Goal: Browse casually: Explore the website without a specific task or goal

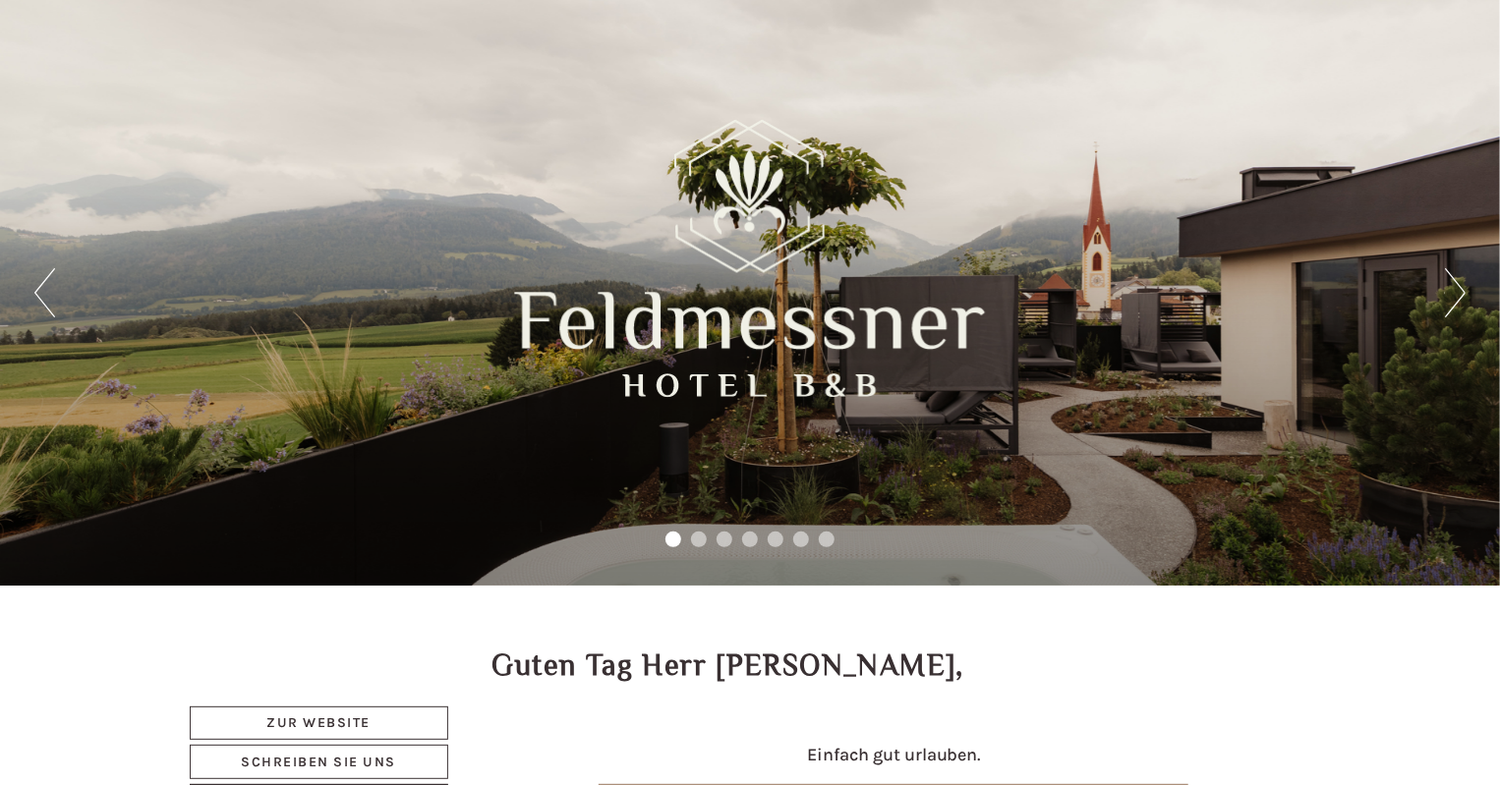
click at [1443, 290] on div "Previous Next 1 2 3 4 5 6 7" at bounding box center [750, 293] width 1500 height 586
click at [1449, 297] on button "Next" at bounding box center [1455, 292] width 21 height 49
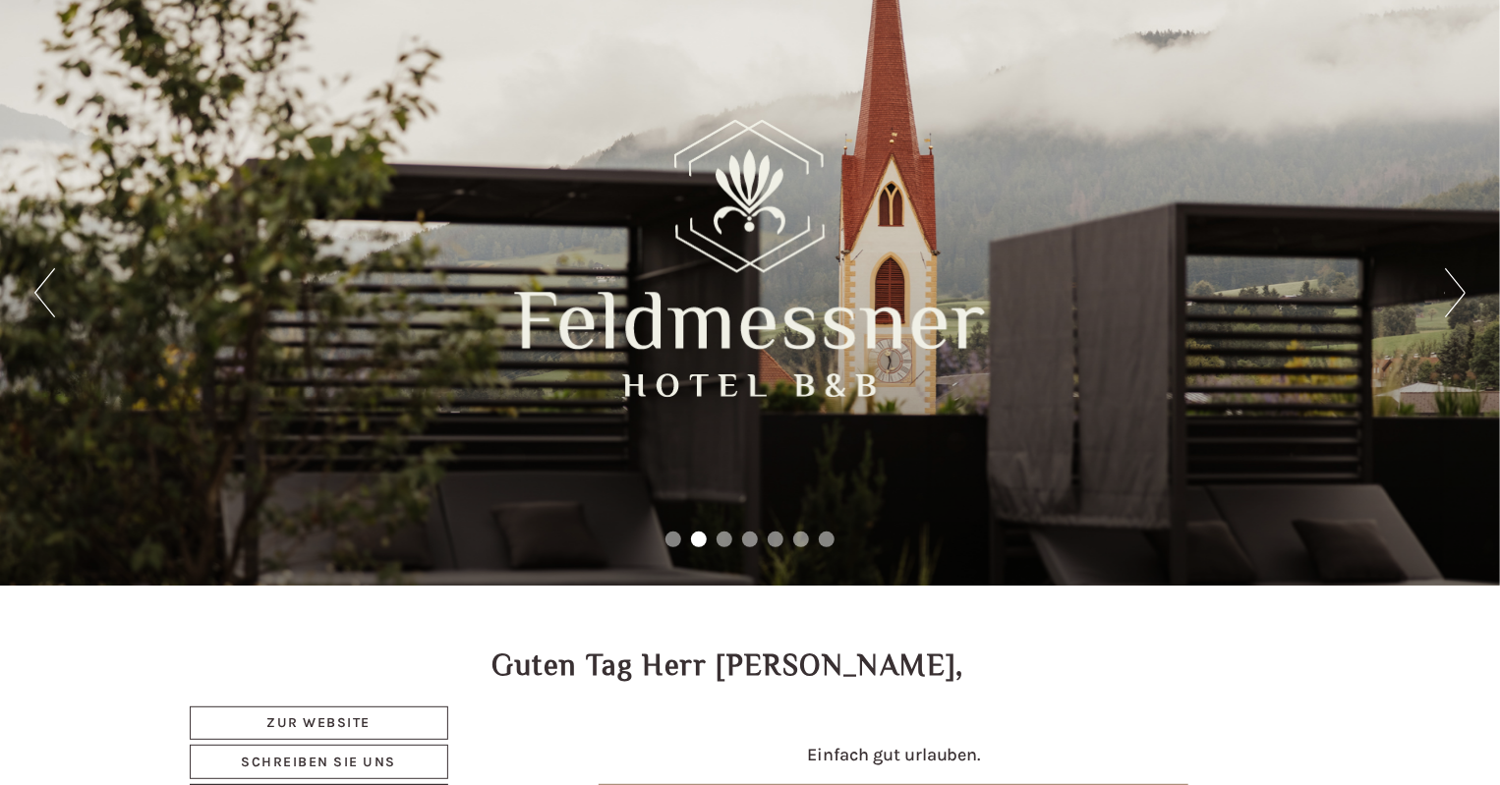
click at [1449, 297] on button "Next" at bounding box center [1455, 292] width 21 height 49
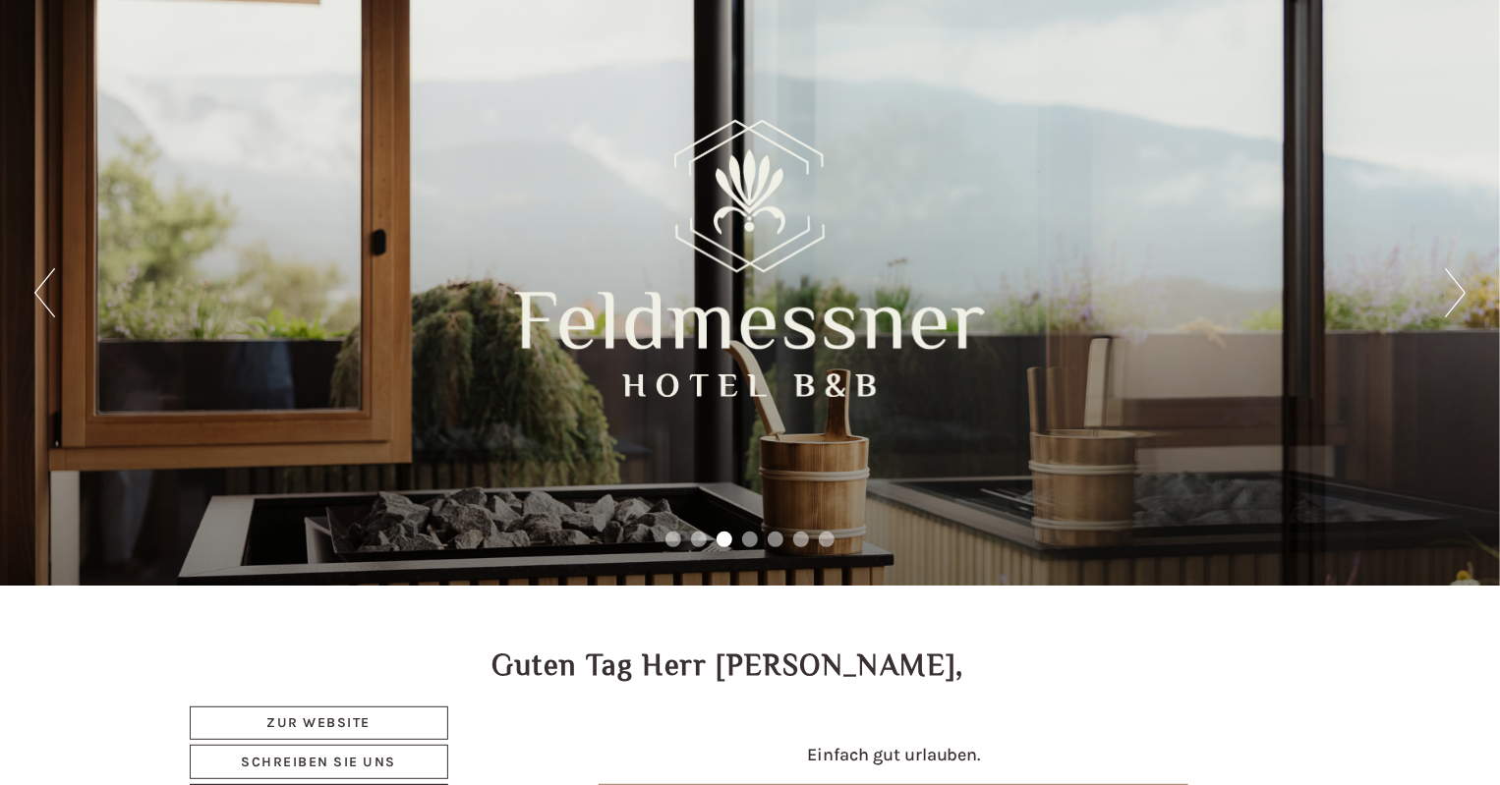
click at [1449, 297] on button "Next" at bounding box center [1455, 292] width 21 height 49
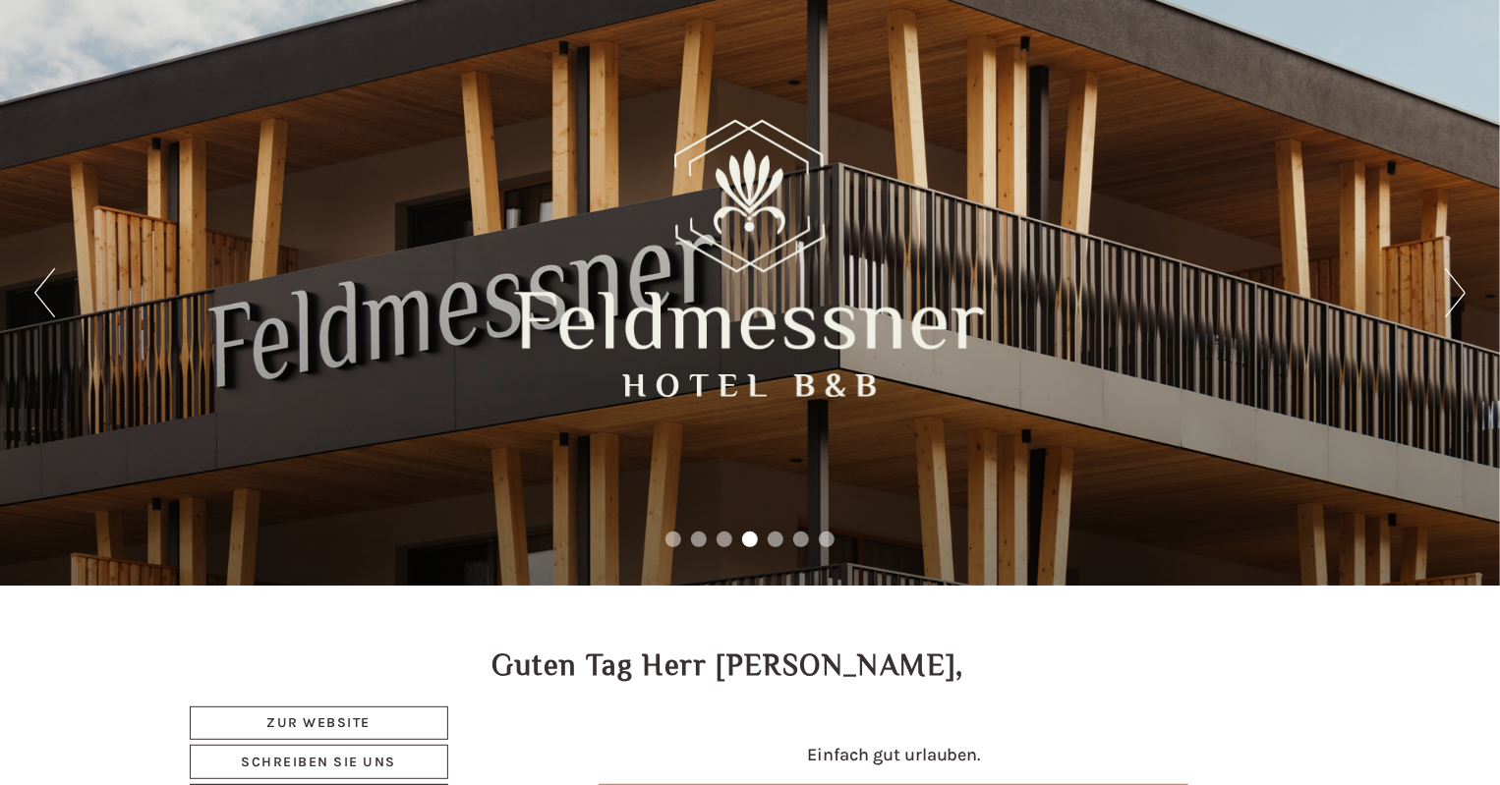
click at [1449, 297] on button "Next" at bounding box center [1455, 292] width 21 height 49
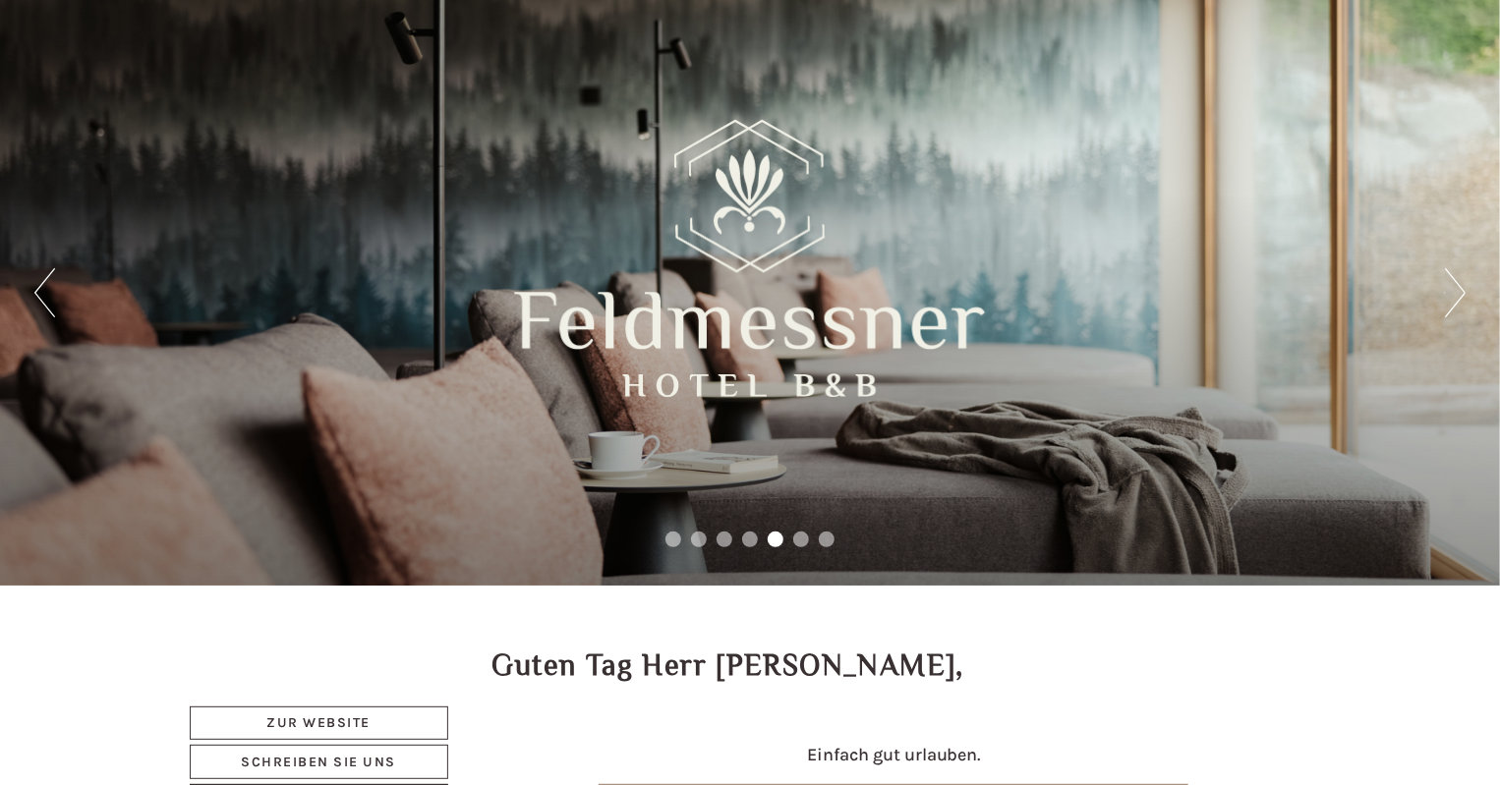
click at [1449, 297] on button "Next" at bounding box center [1455, 292] width 21 height 49
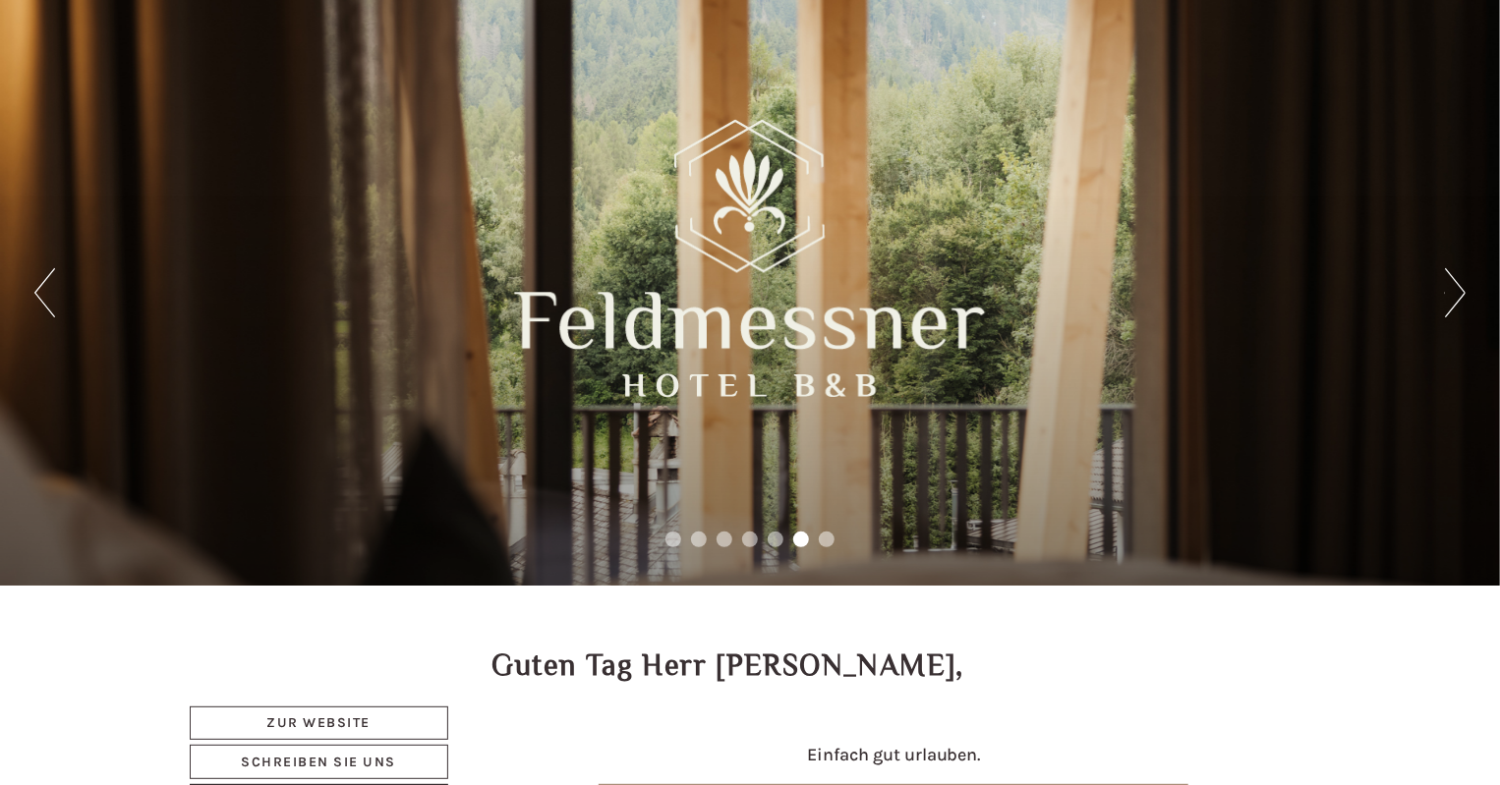
click at [1449, 297] on button "Next" at bounding box center [1455, 292] width 21 height 49
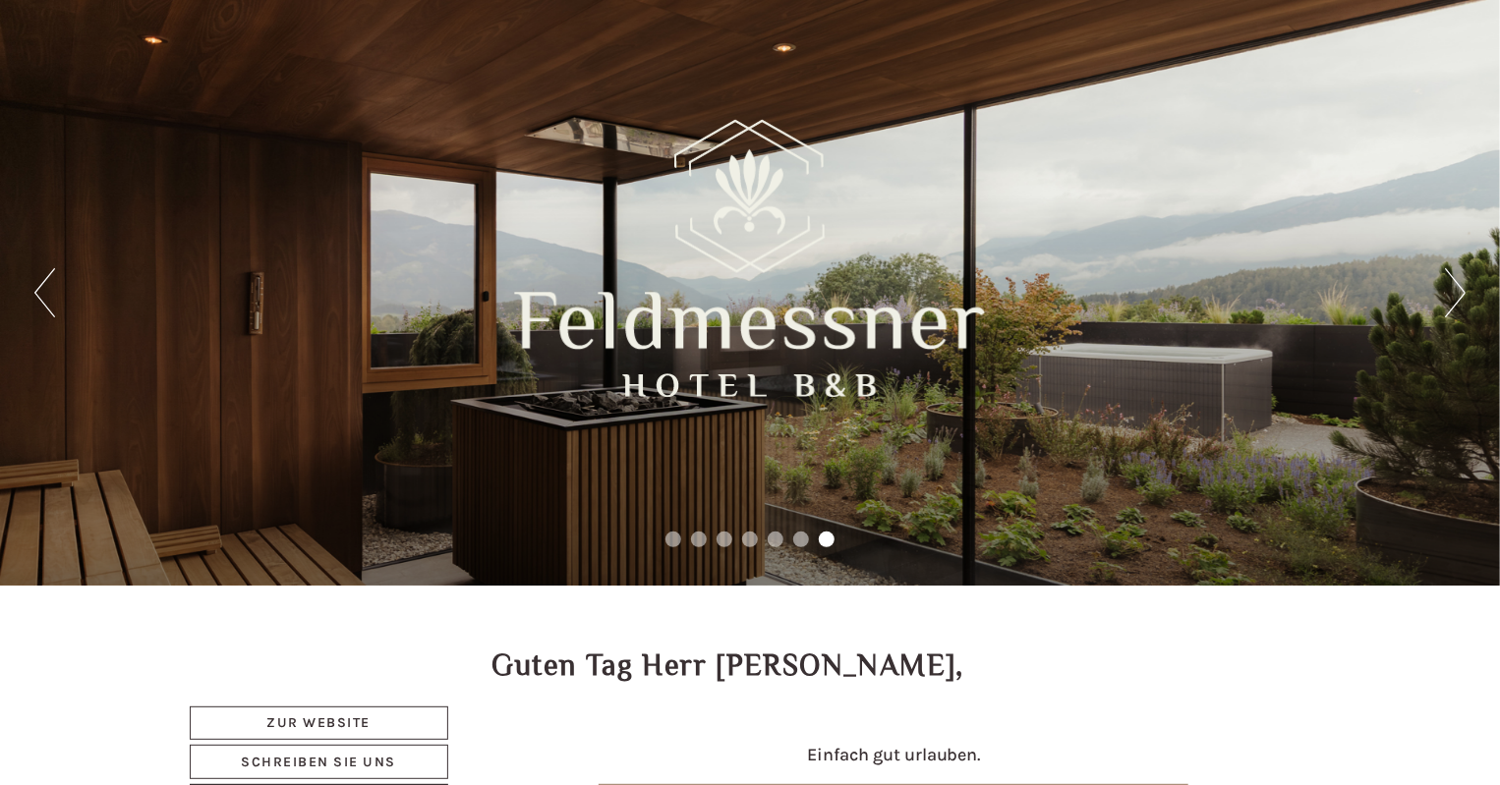
click at [1449, 297] on button "Next" at bounding box center [1455, 292] width 21 height 49
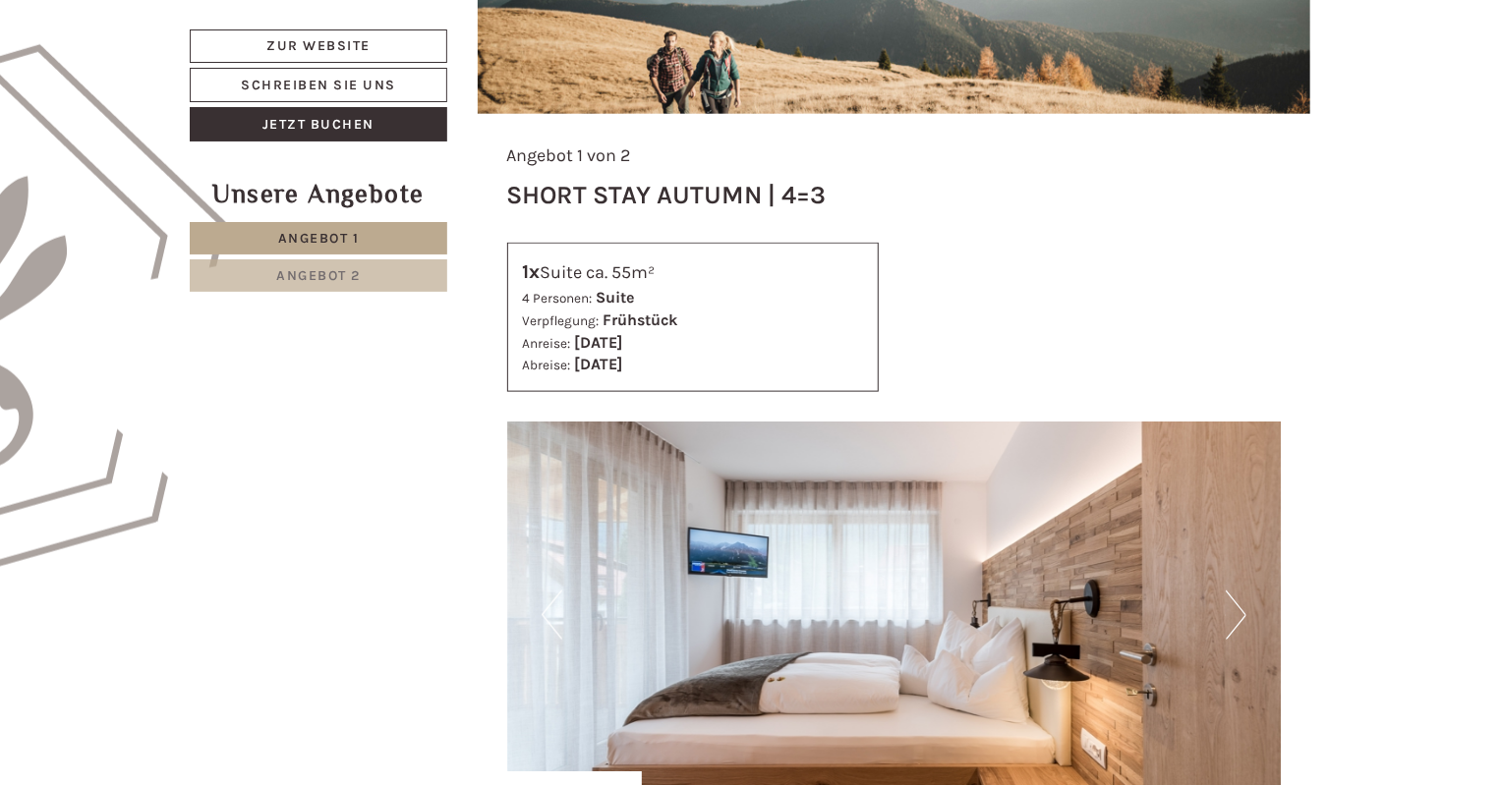
scroll to position [1460, 0]
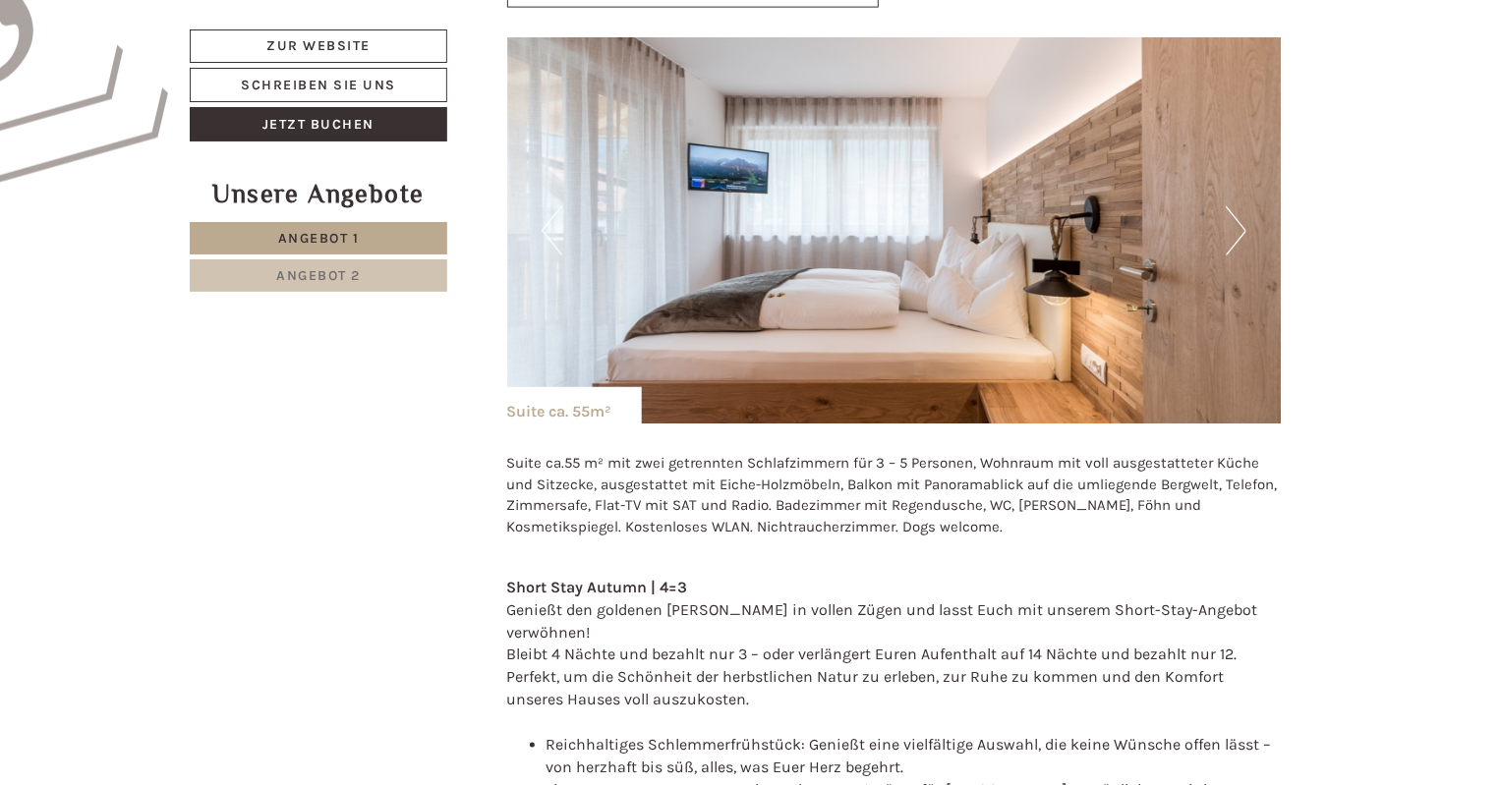
click at [1231, 229] on button "Next" at bounding box center [1236, 230] width 21 height 49
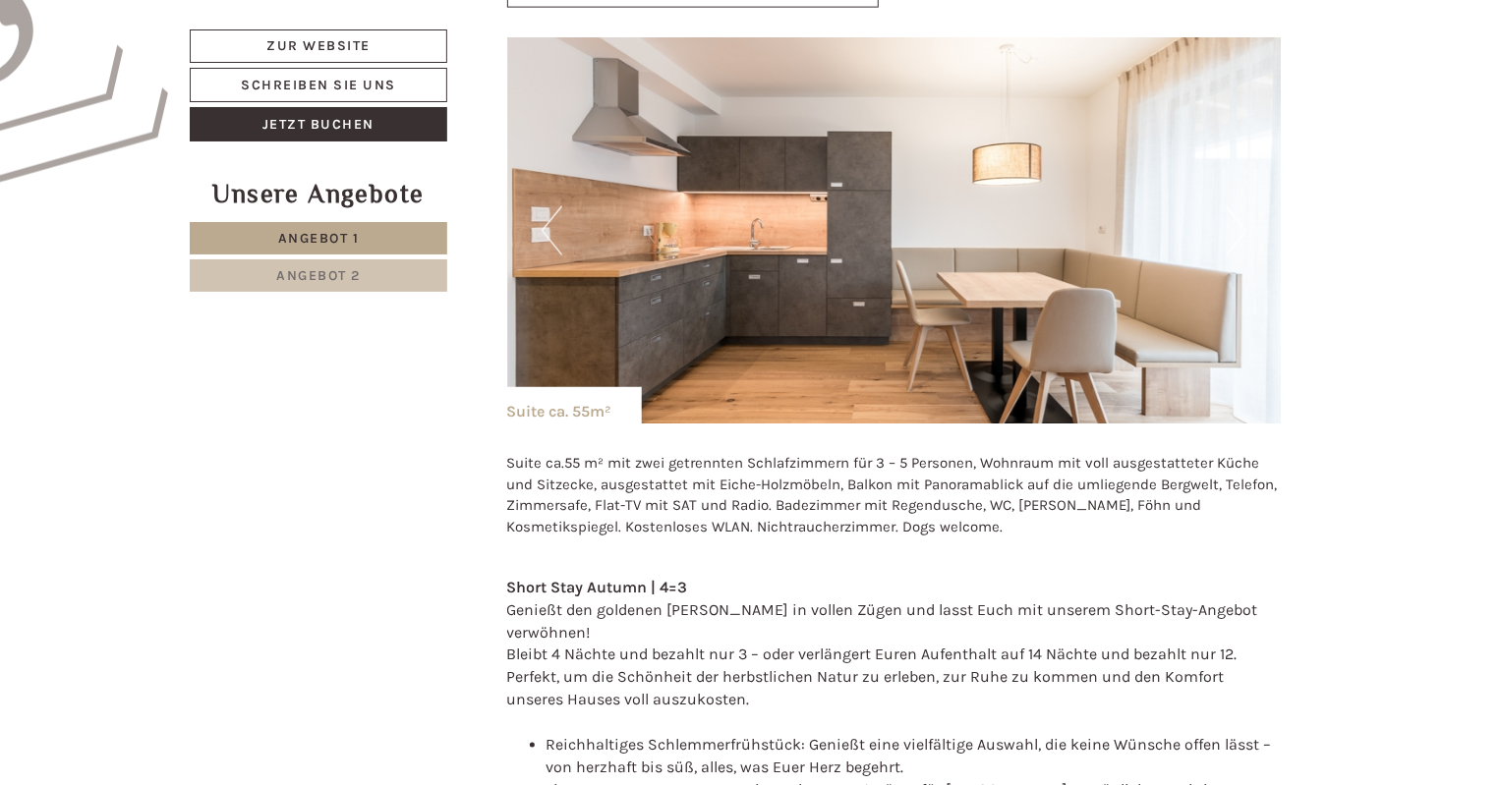
click at [1231, 229] on button "Next" at bounding box center [1236, 230] width 21 height 49
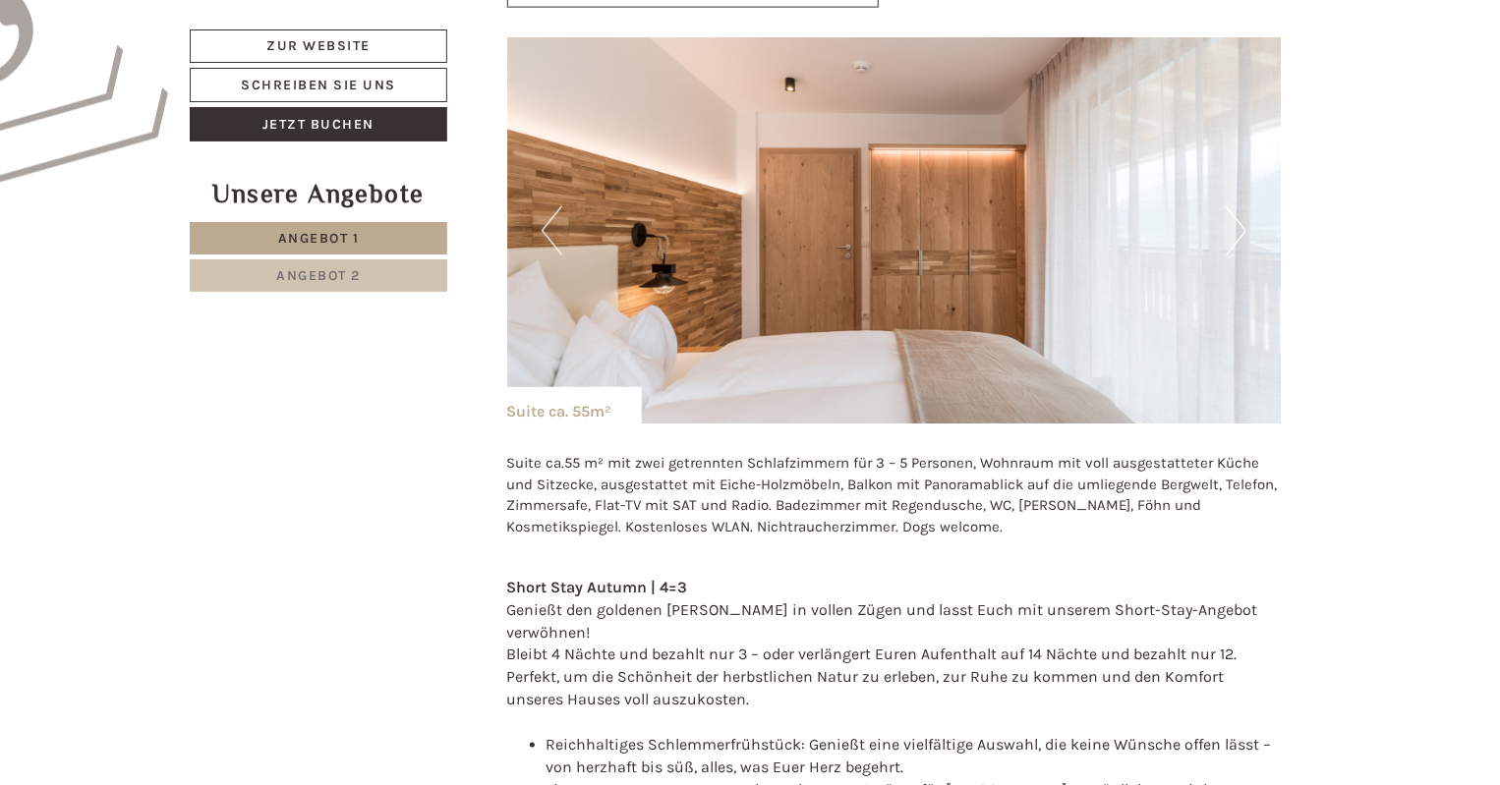
click at [1231, 229] on button "Next" at bounding box center [1236, 230] width 21 height 49
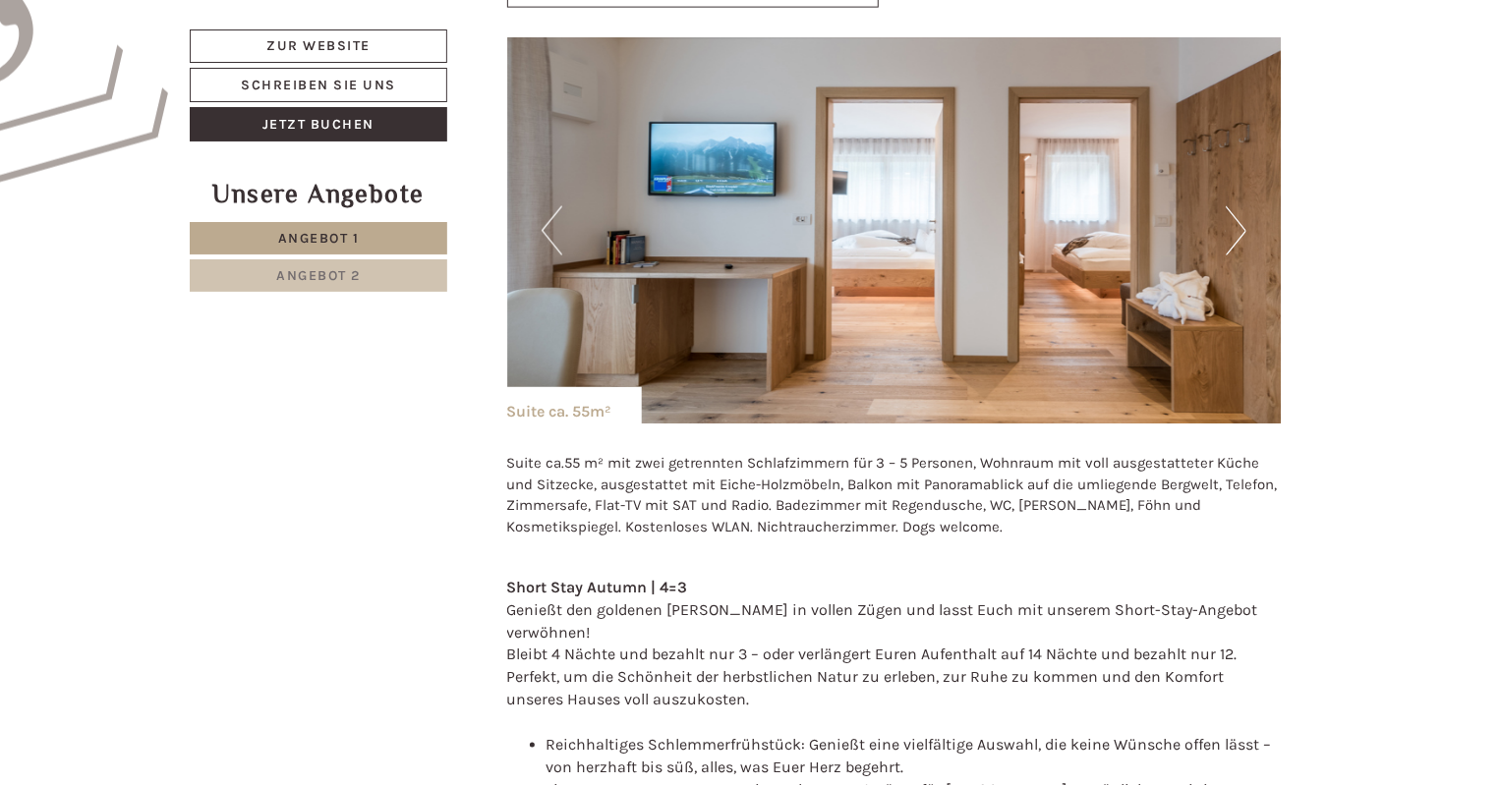
click at [1231, 229] on button "Next" at bounding box center [1236, 230] width 21 height 49
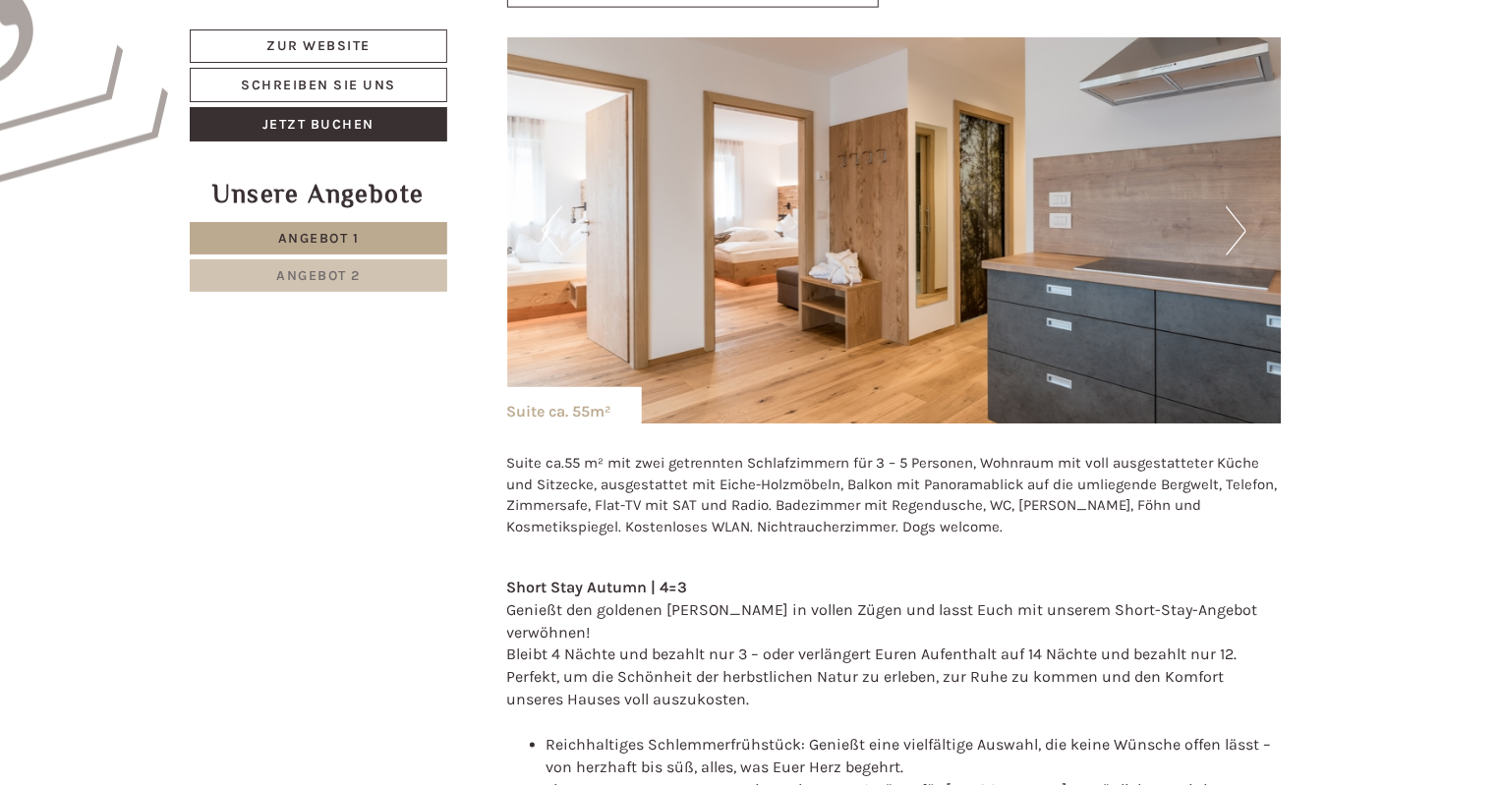
click at [1231, 229] on button "Next" at bounding box center [1236, 230] width 21 height 49
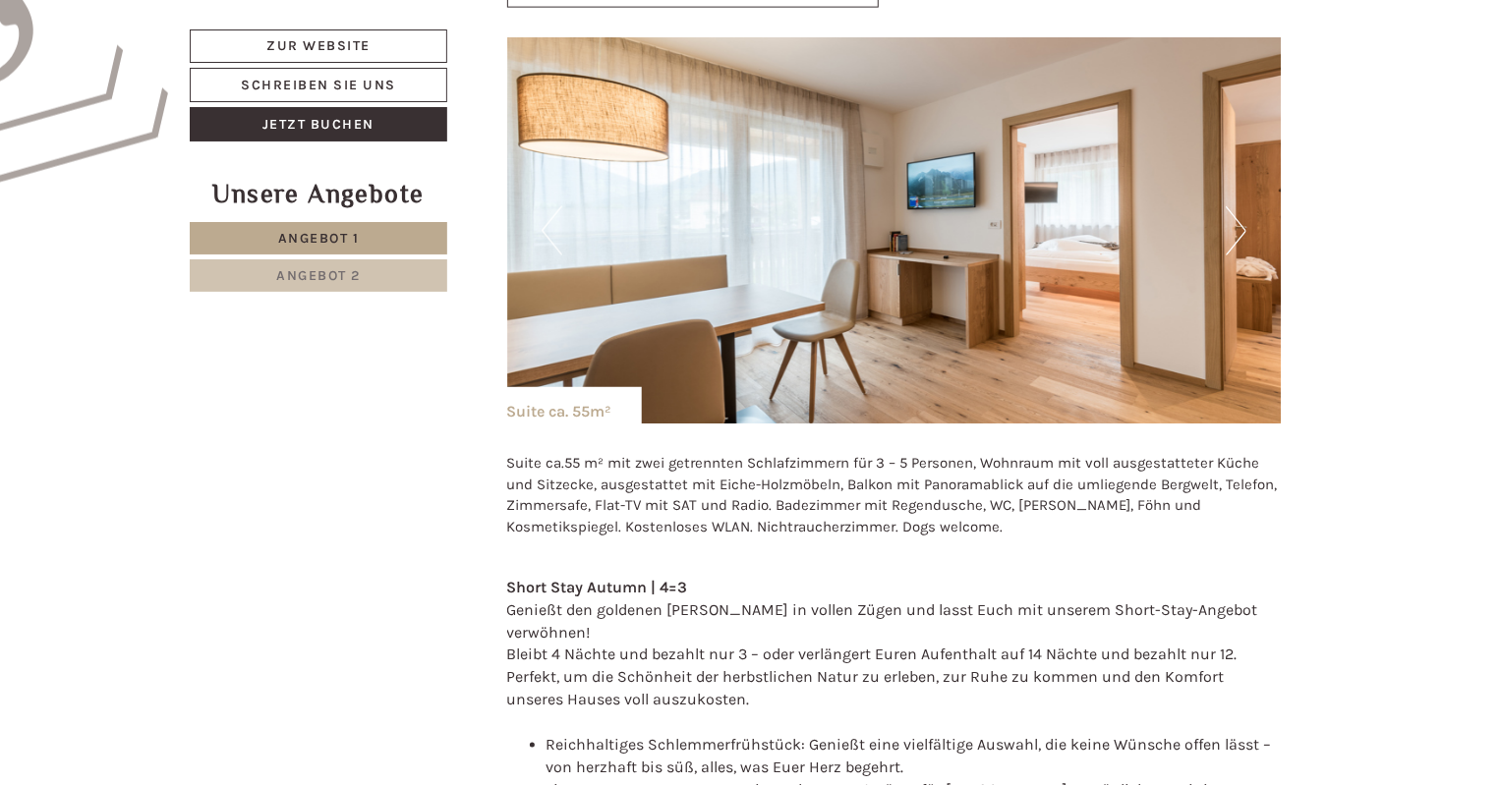
click at [1231, 229] on button "Next" at bounding box center [1236, 230] width 21 height 49
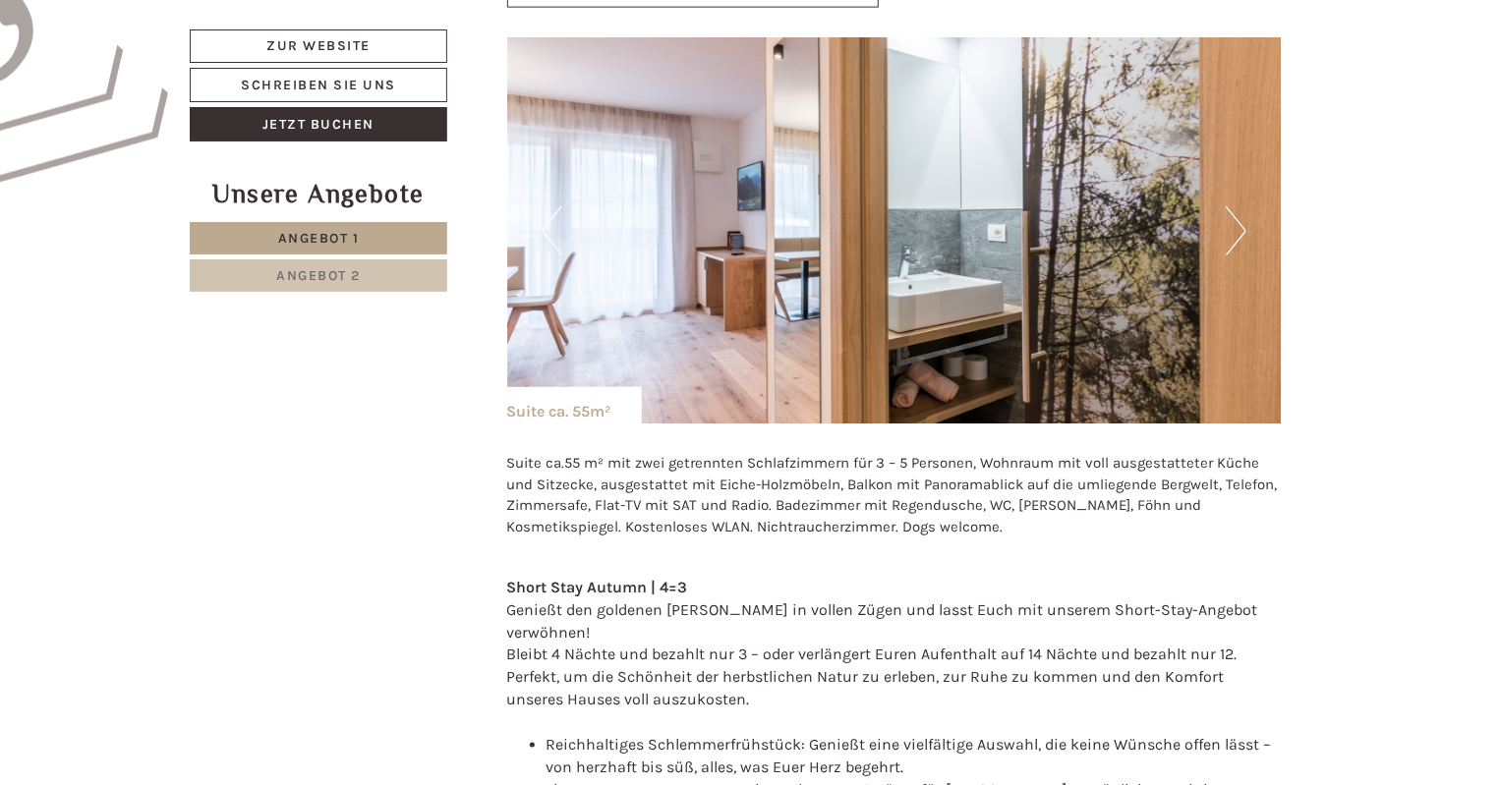
click at [1231, 229] on button "Next" at bounding box center [1236, 230] width 21 height 49
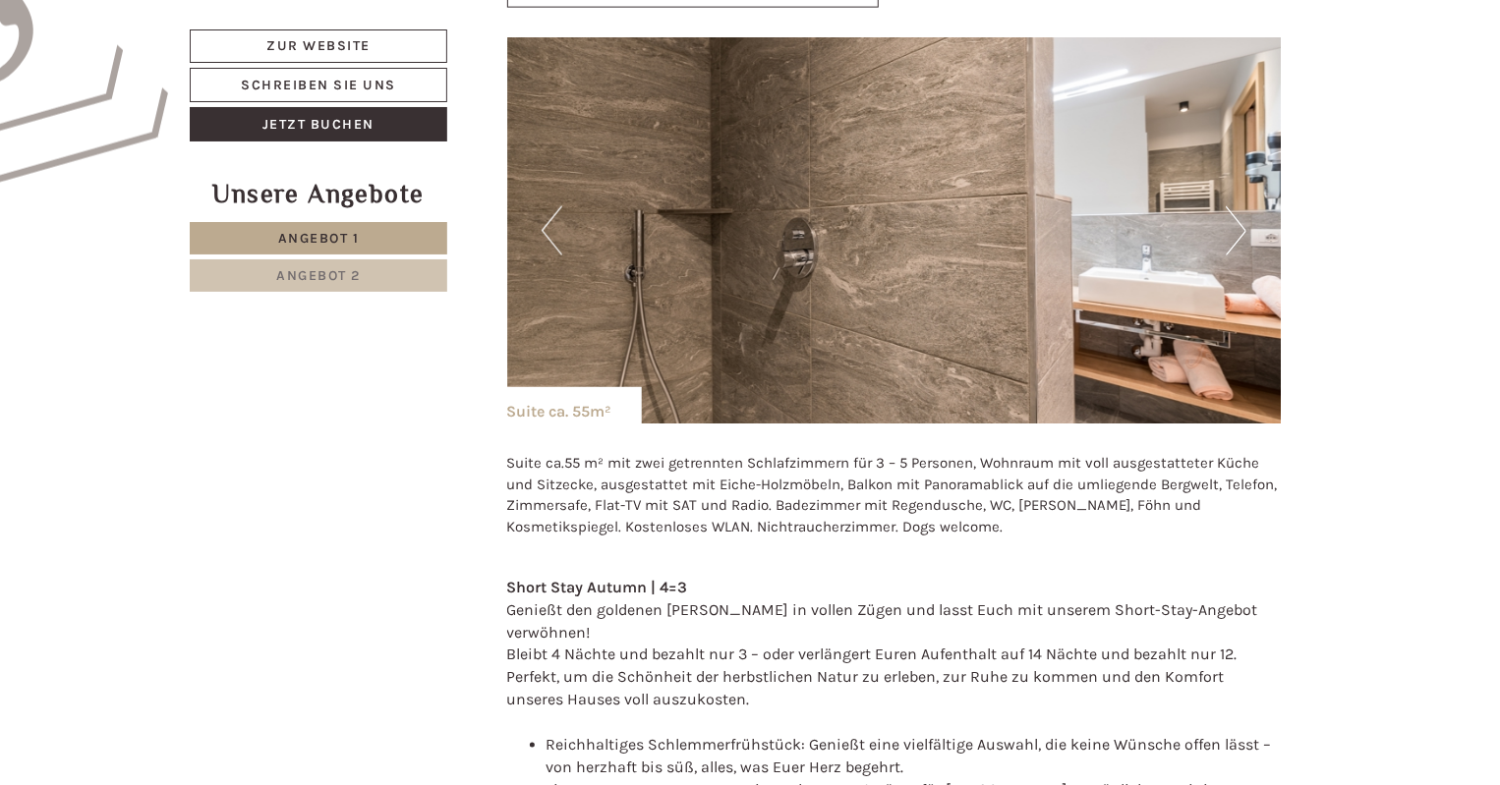
click at [1231, 229] on button "Next" at bounding box center [1236, 230] width 21 height 49
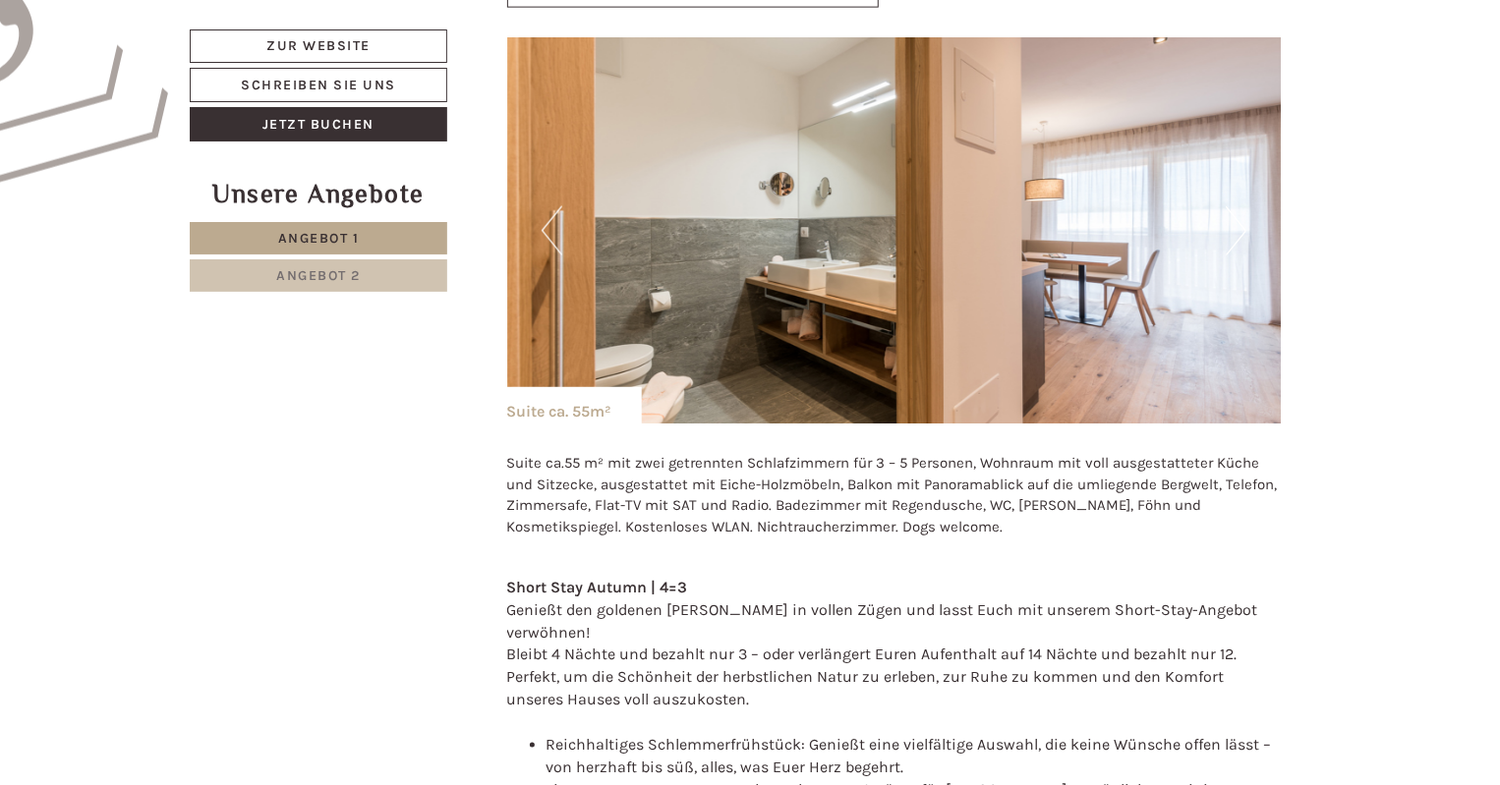
click at [1231, 229] on button "Next" at bounding box center [1236, 230] width 21 height 49
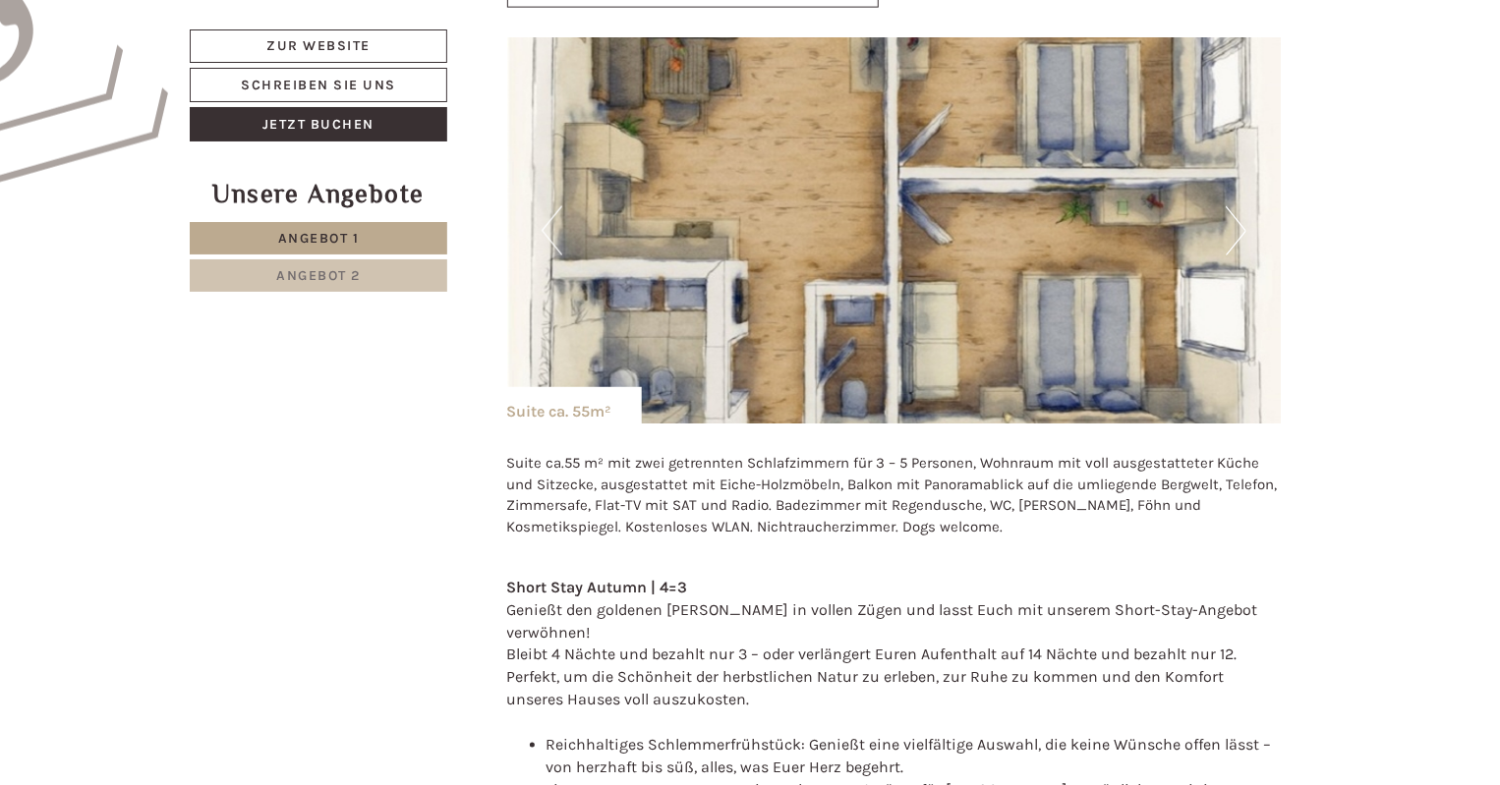
click at [1231, 229] on button "Next" at bounding box center [1236, 230] width 21 height 49
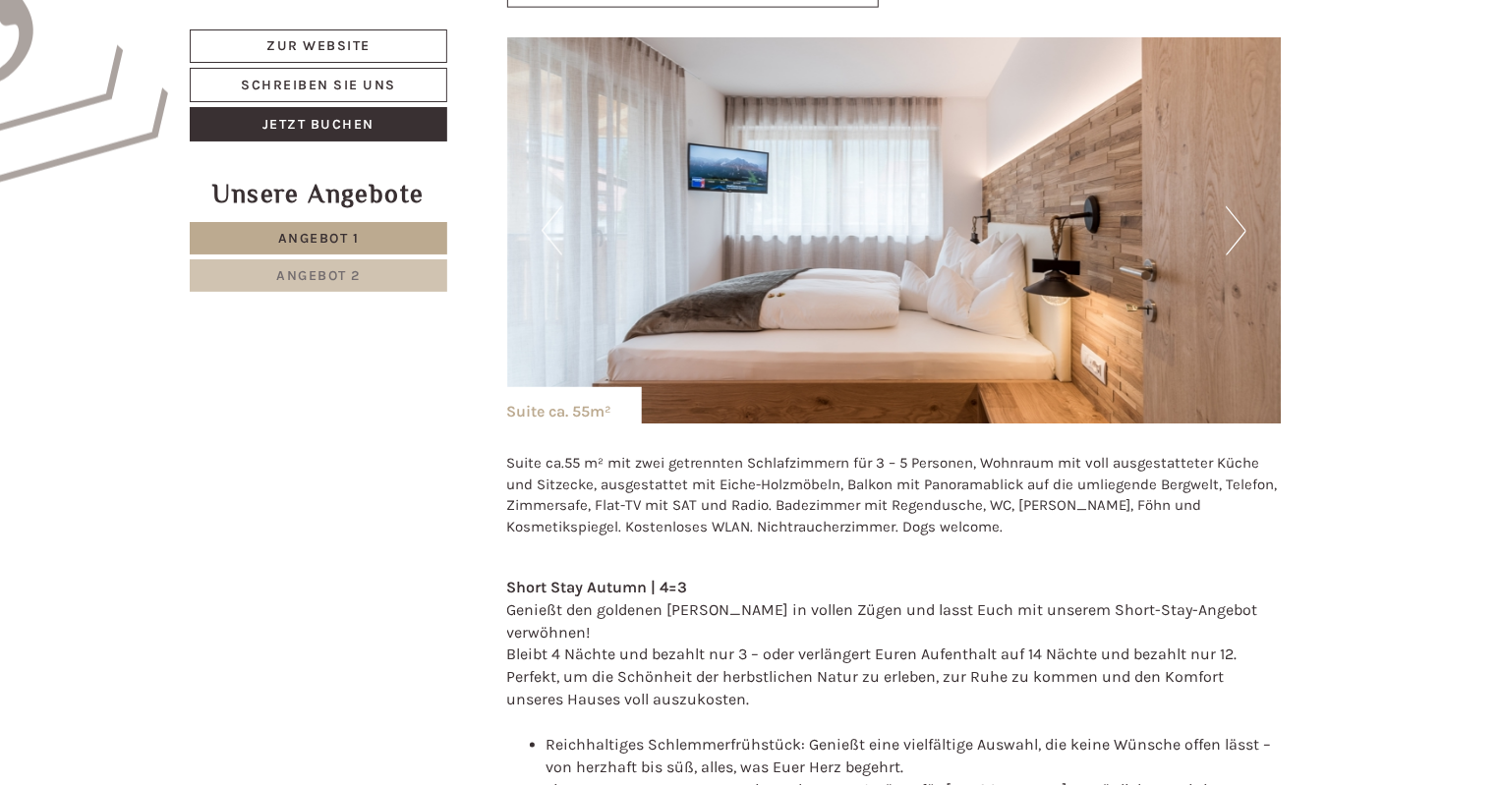
click at [554, 222] on button "Previous" at bounding box center [552, 230] width 21 height 49
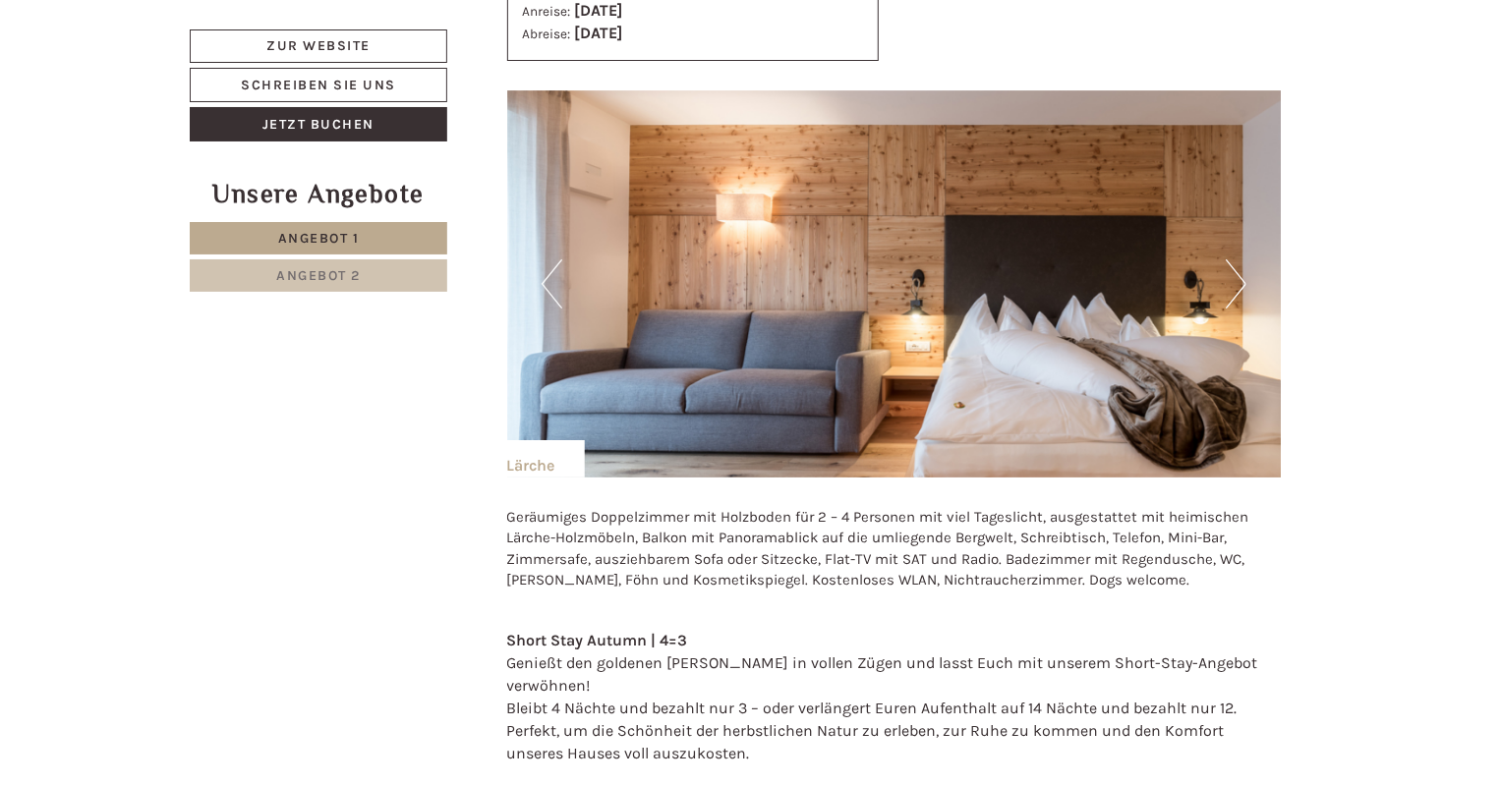
scroll to position [3688, 0]
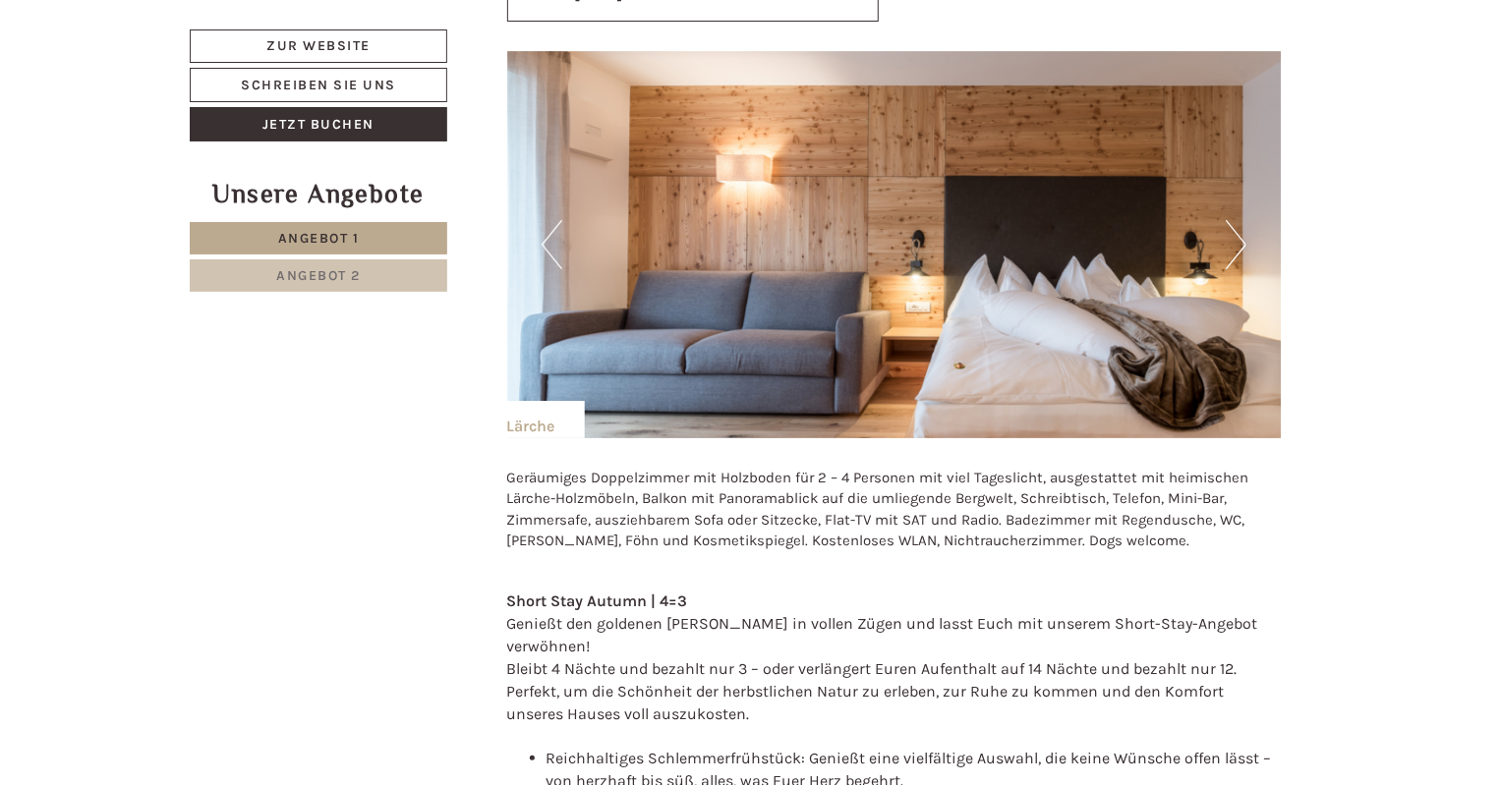
click at [1235, 230] on button "Next" at bounding box center [1236, 244] width 21 height 49
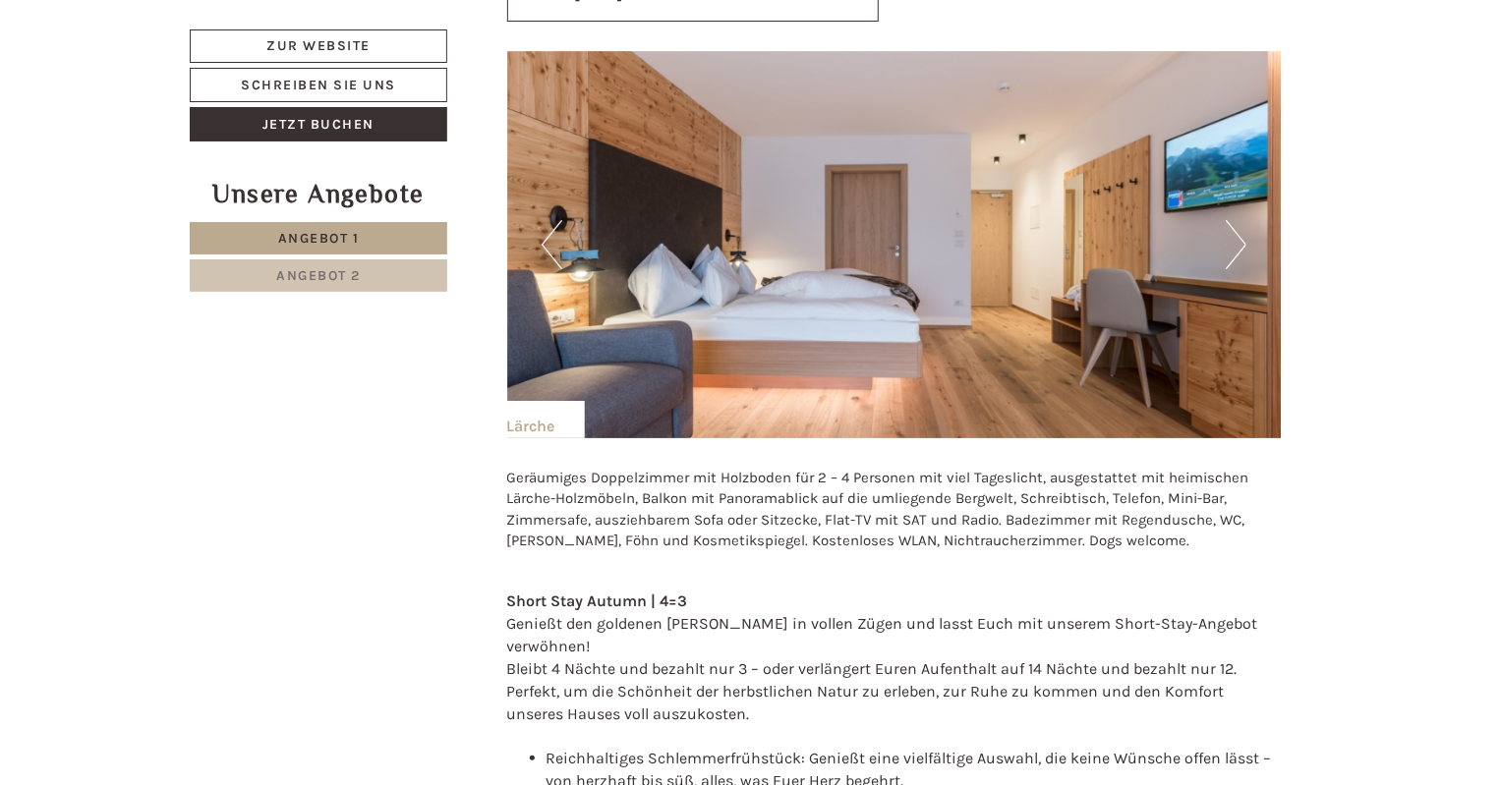
click at [1235, 230] on button "Next" at bounding box center [1236, 244] width 21 height 49
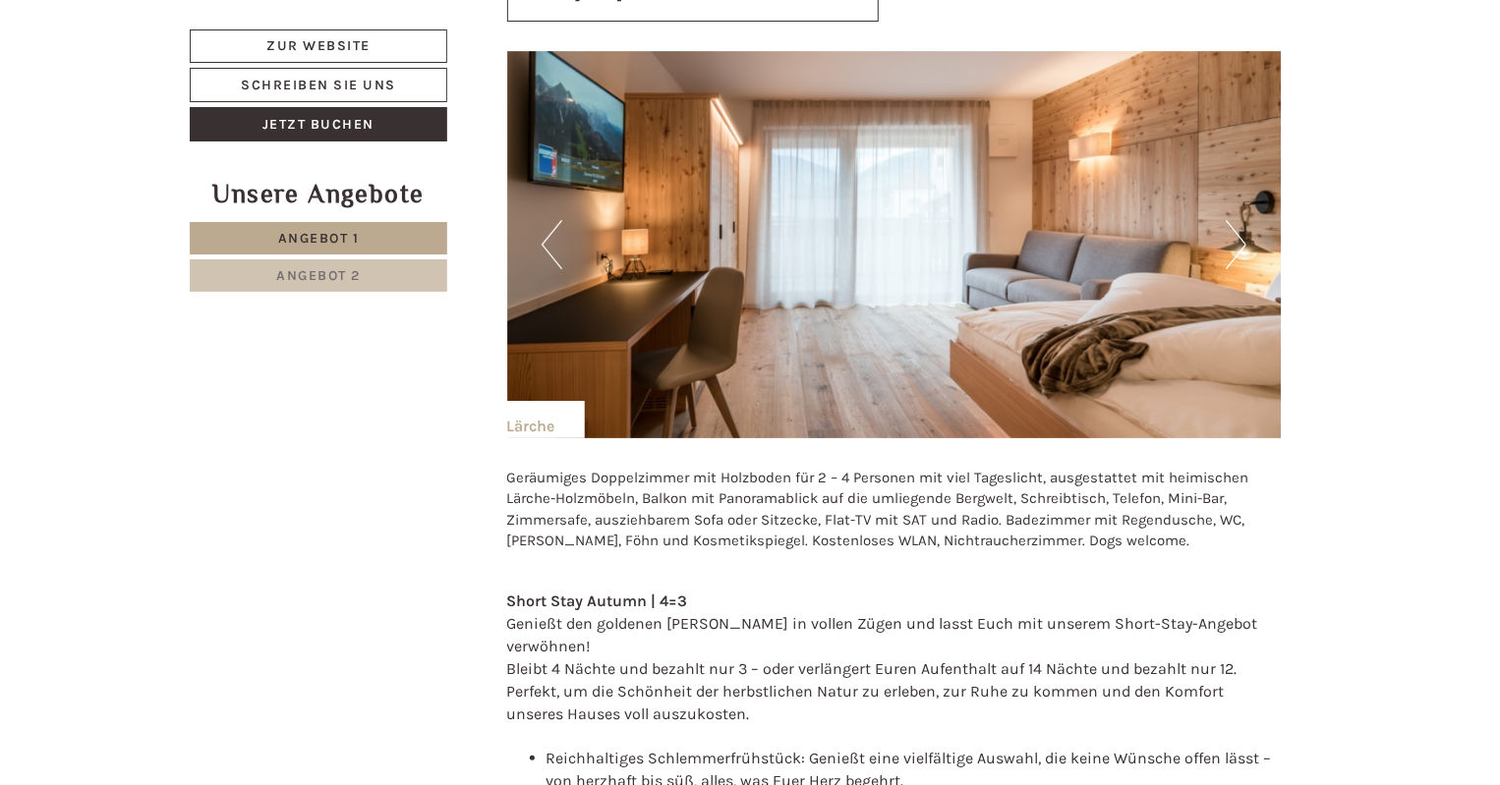
click at [1235, 230] on button "Next" at bounding box center [1236, 244] width 21 height 49
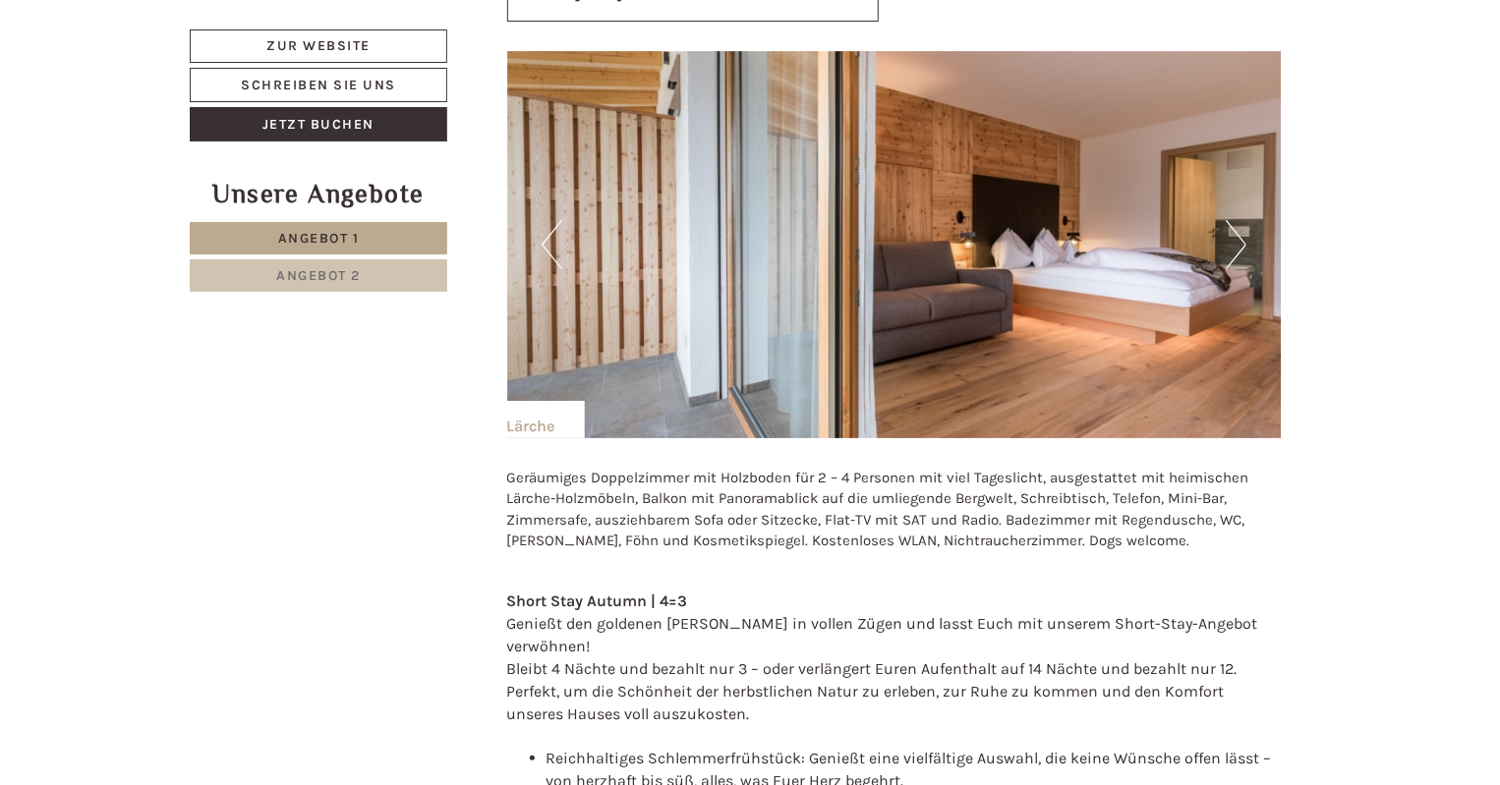
click at [1235, 230] on button "Next" at bounding box center [1236, 244] width 21 height 49
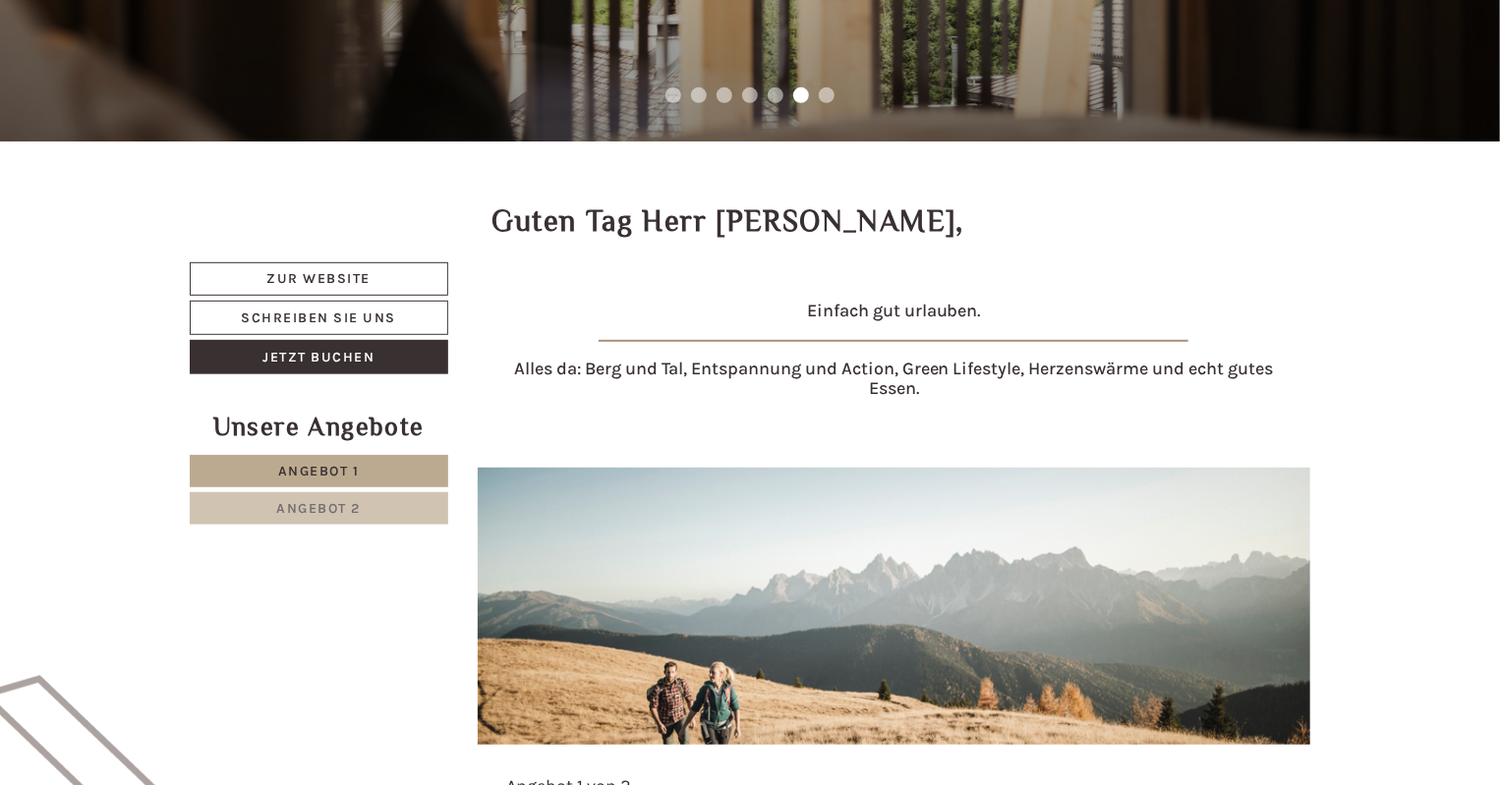
scroll to position [408, 0]
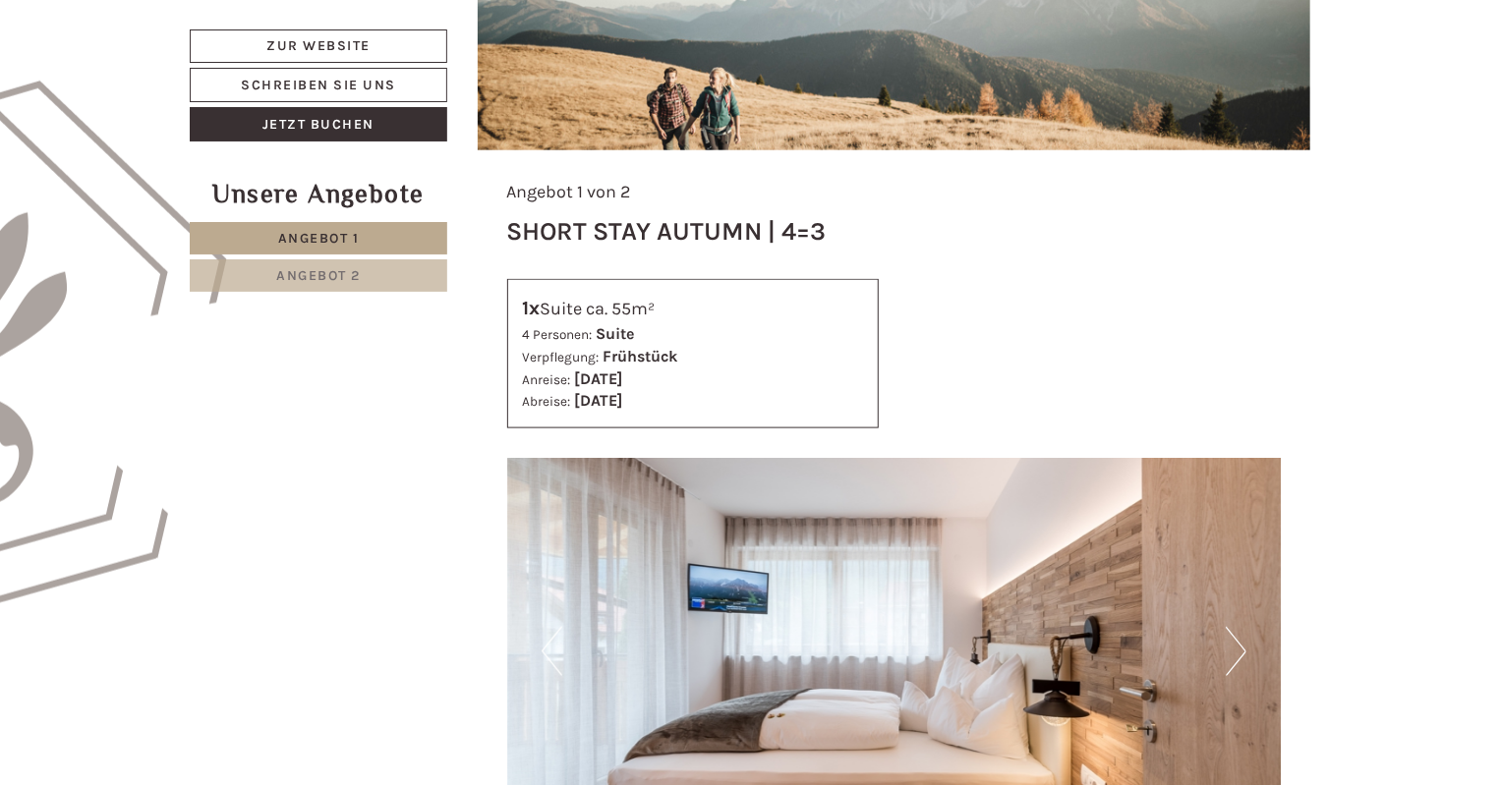
scroll to position [1089, 0]
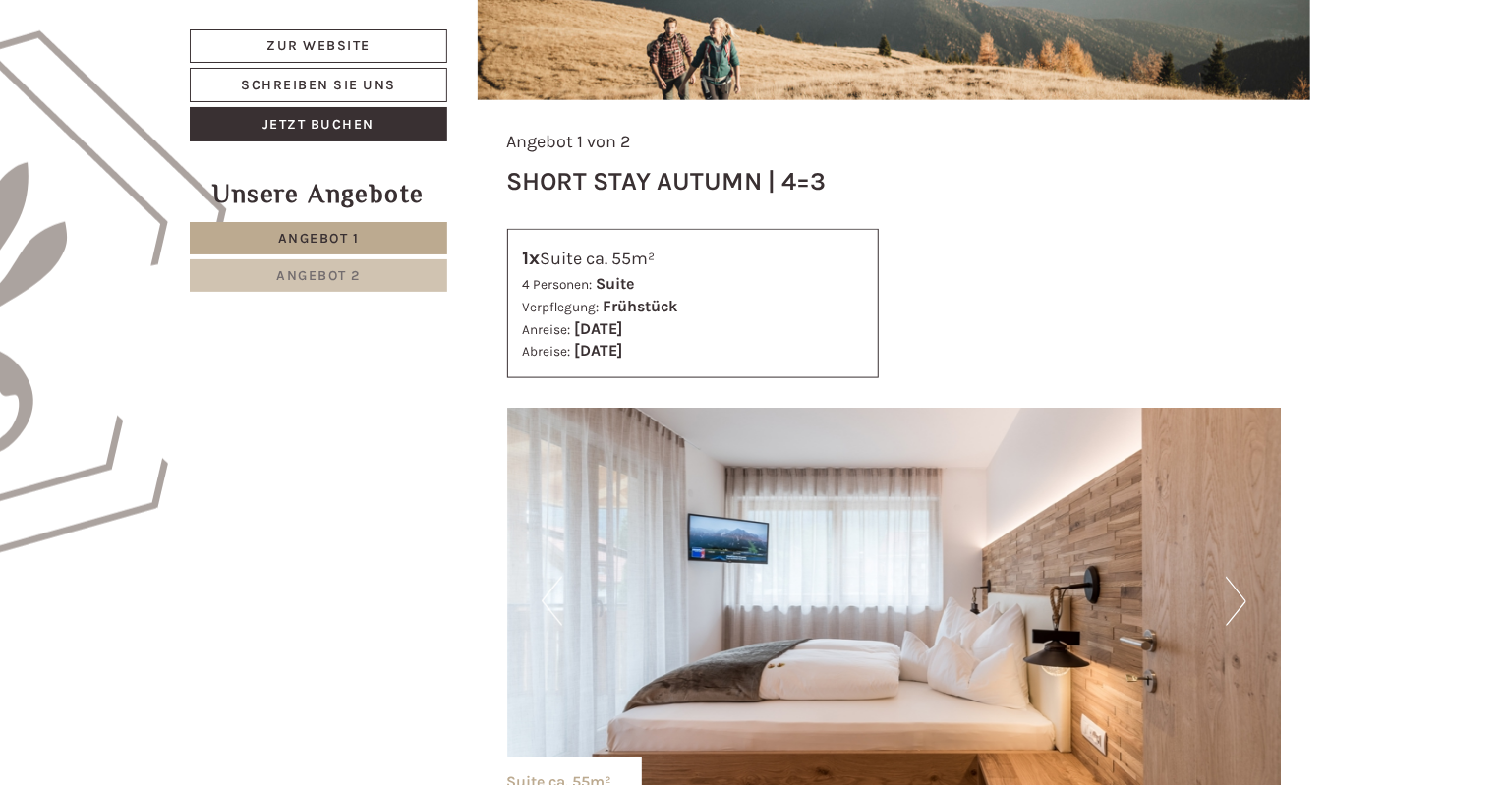
click at [1234, 601] on button "Next" at bounding box center [1236, 601] width 21 height 49
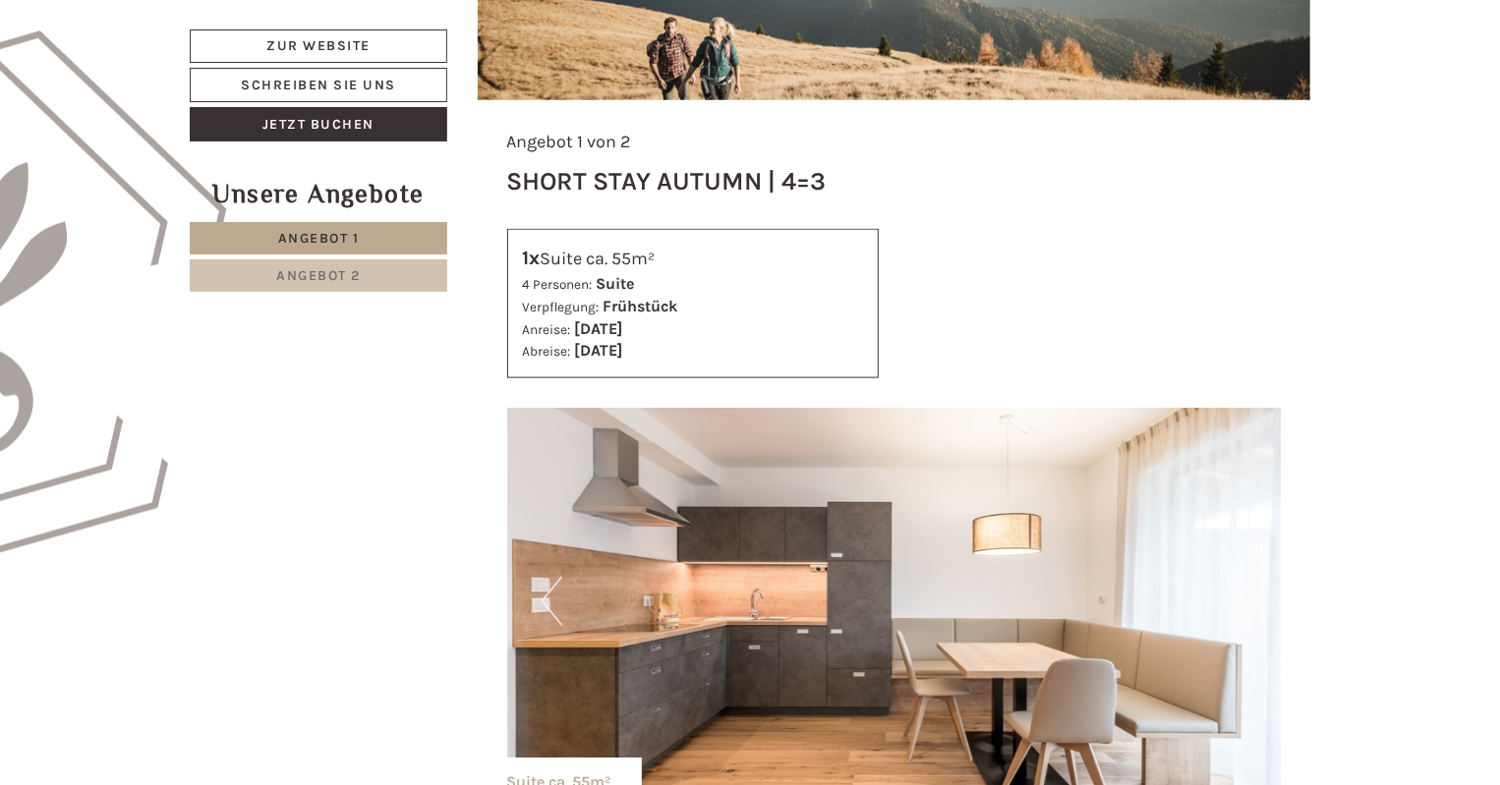
click at [1234, 601] on button "Next" at bounding box center [1236, 601] width 21 height 49
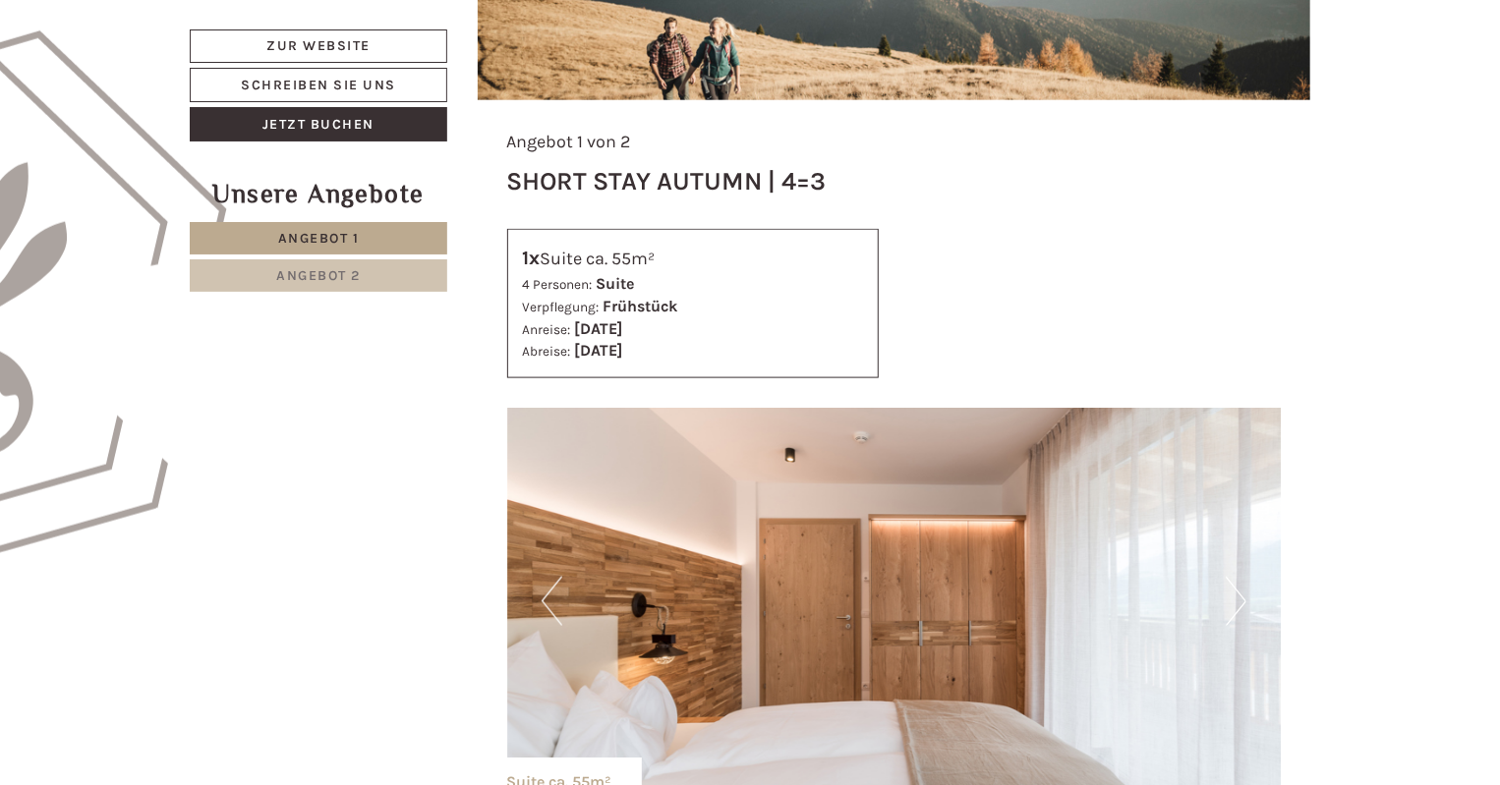
click at [1234, 601] on button "Next" at bounding box center [1236, 601] width 21 height 49
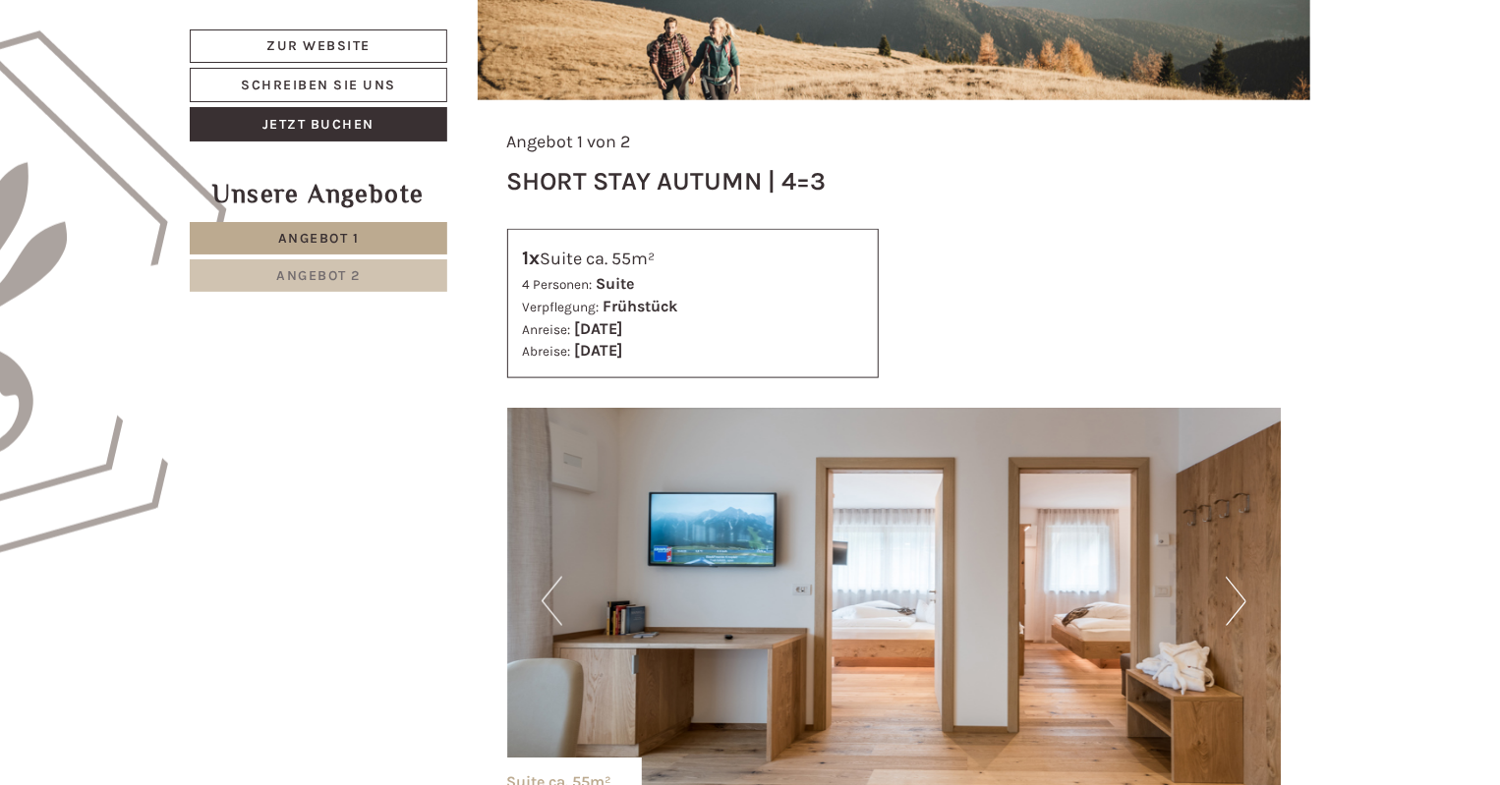
click at [1234, 601] on button "Next" at bounding box center [1236, 601] width 21 height 49
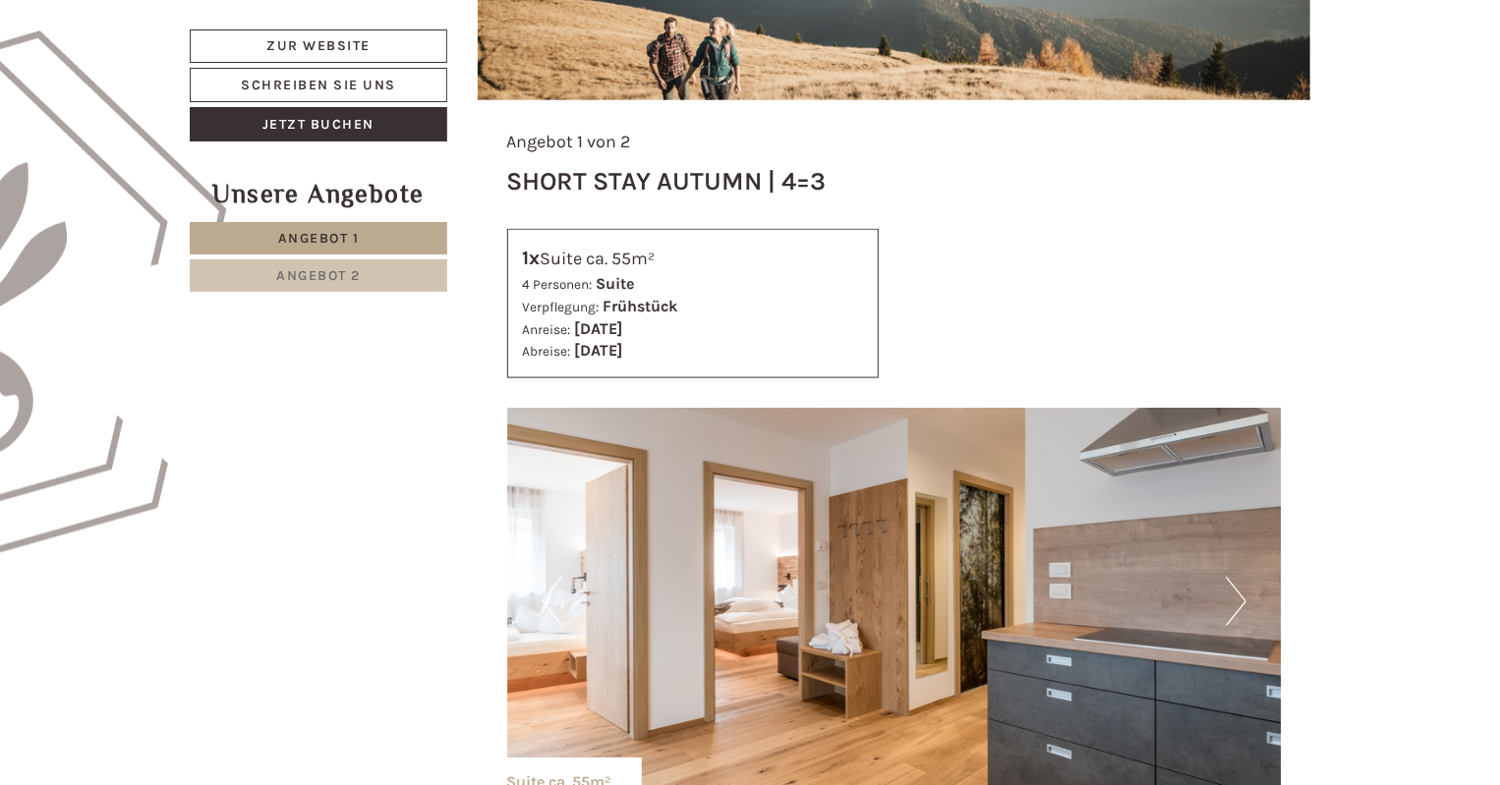
click at [1234, 601] on button "Next" at bounding box center [1236, 601] width 21 height 49
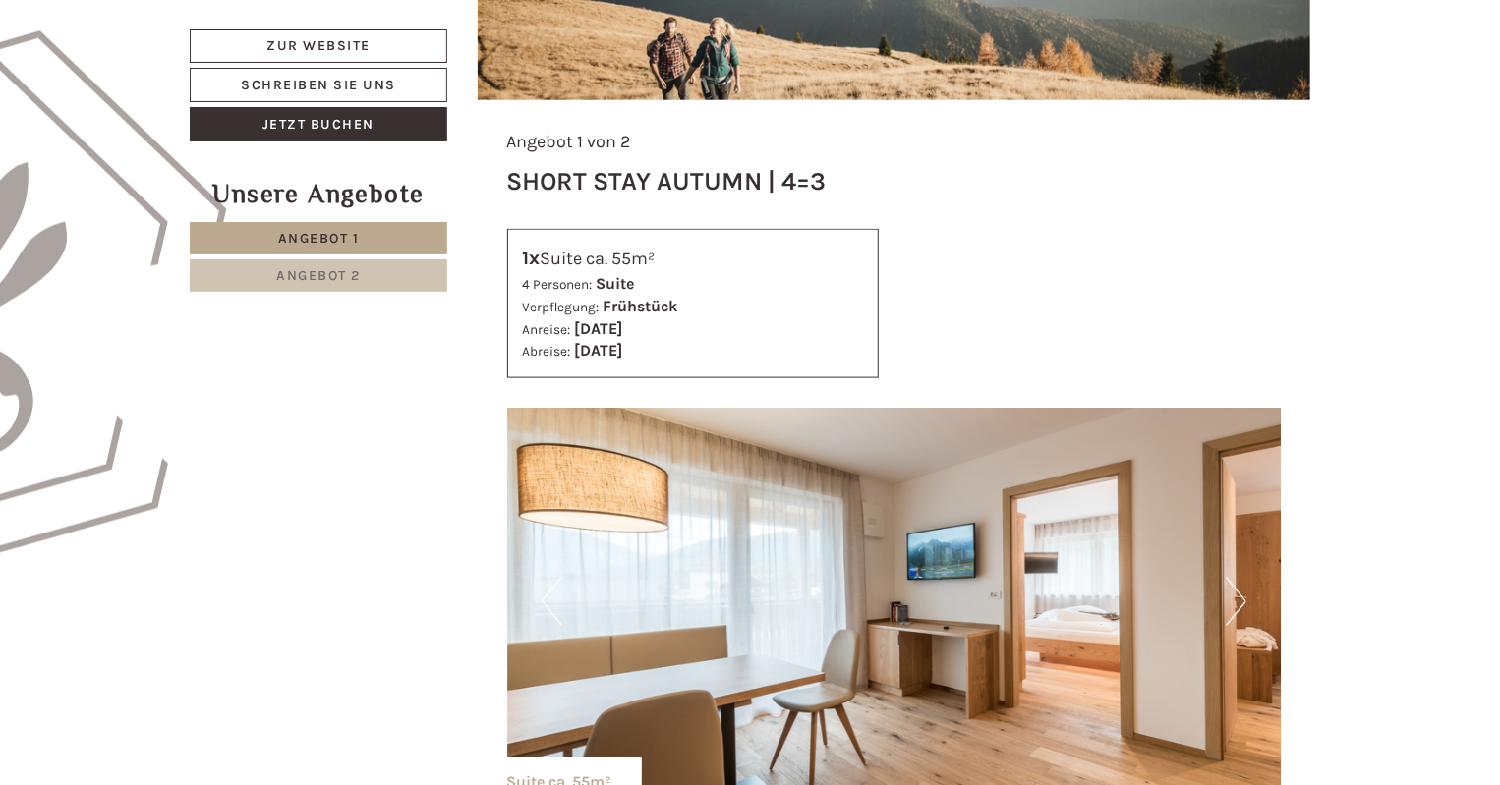
click at [554, 617] on button "Previous" at bounding box center [552, 601] width 21 height 49
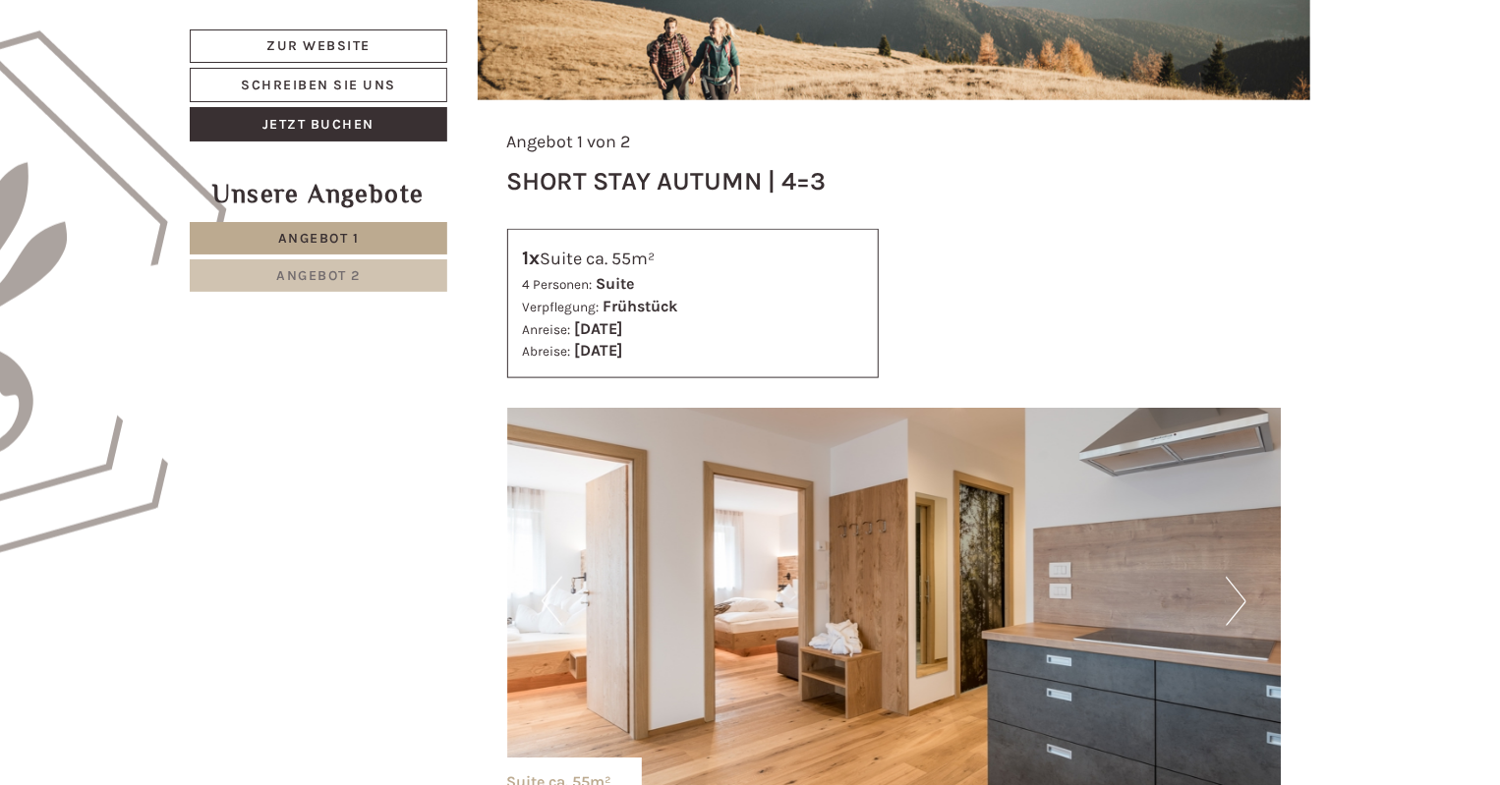
click at [1222, 607] on img at bounding box center [894, 601] width 775 height 387
click at [1222, 610] on img at bounding box center [894, 601] width 775 height 387
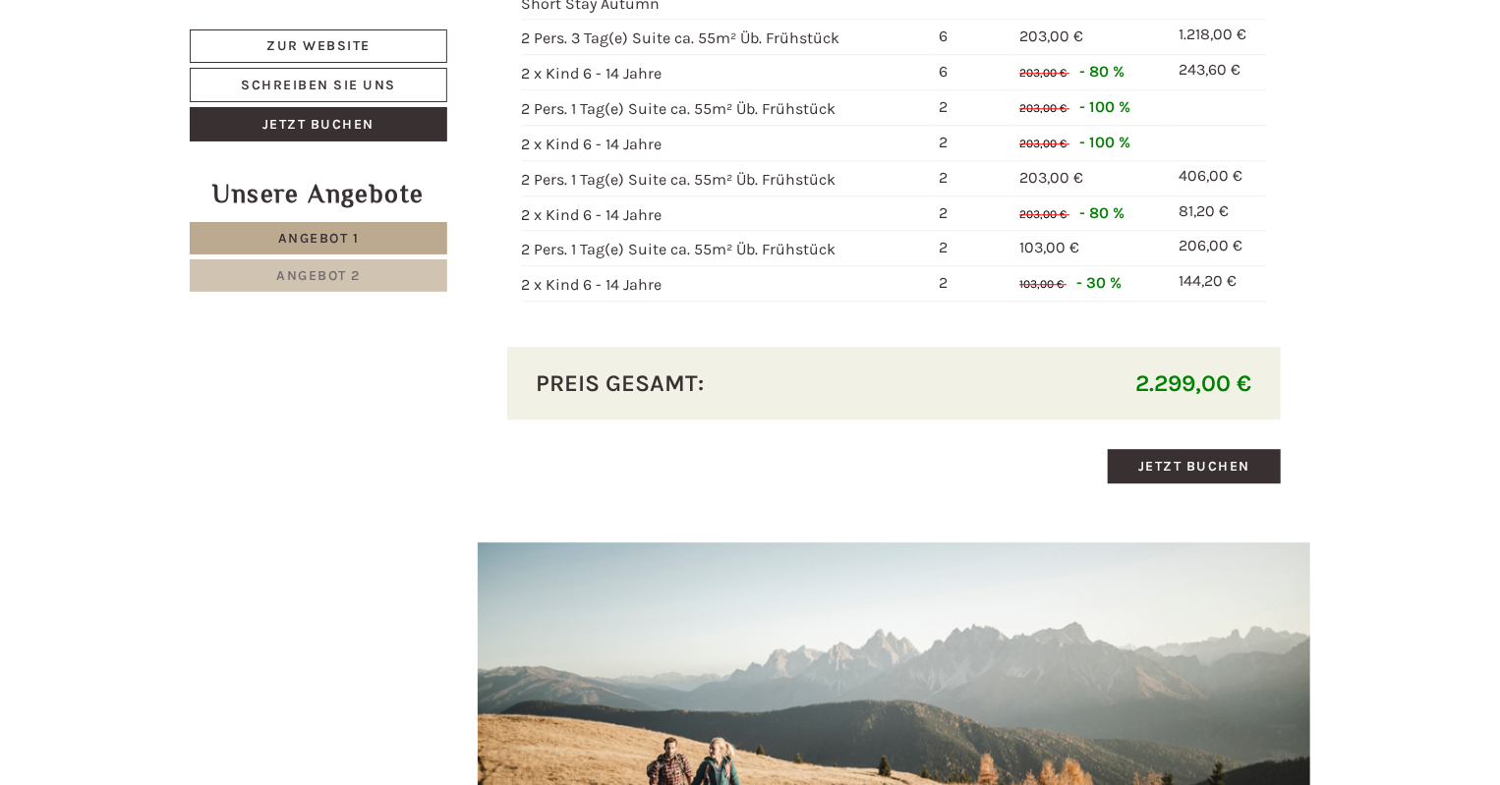
scroll to position [2585, 0]
